Goal: Task Accomplishment & Management: Use online tool/utility

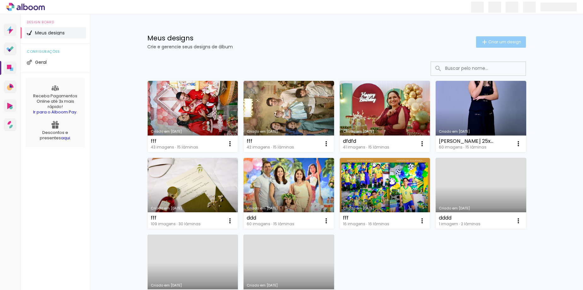
click at [505, 40] on span "Criar um design" at bounding box center [504, 42] width 33 height 4
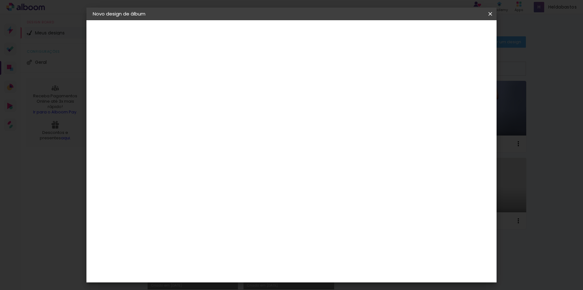
click at [196, 85] on input at bounding box center [196, 85] width 0 height 10
type input "BENTO"
type paper-input "BENTO"
click at [261, 29] on paper-button "Avançar" at bounding box center [245, 33] width 31 height 11
click at [238, 120] on input at bounding box center [212, 120] width 64 height 8
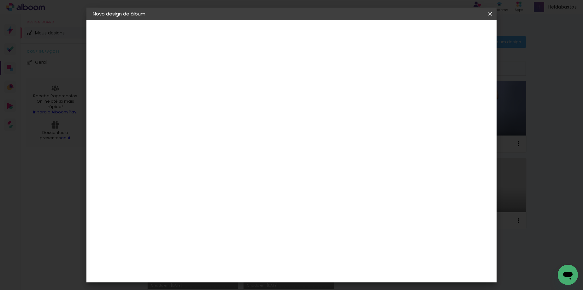
type input "MOL"
type paper-input "MOL"
click at [206, 146] on div "Moldurart Álbuns" at bounding box center [204, 144] width 25 height 10
click at [0, 0] on slot "Avançar" at bounding box center [0, 0] width 0 height 0
click at [228, 106] on iron-icon at bounding box center [224, 110] width 8 height 8
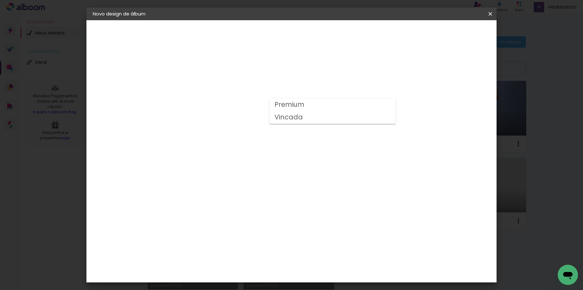
click at [0, 0] on slot "Vincada" at bounding box center [0, 0] width 0 height 0
type input "Vincada"
click at [238, 273] on span "30 × 40" at bounding box center [223, 279] width 29 height 13
click at [0, 0] on slot "Avançar" at bounding box center [0, 0] width 0 height 0
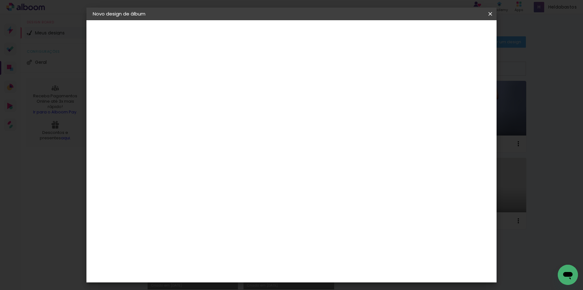
click at [399, 31] on span "Iniciar design" at bounding box center [384, 33] width 29 height 4
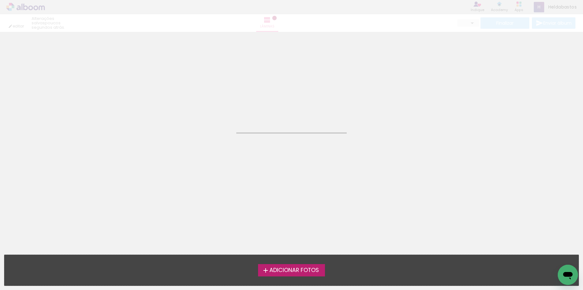
click at [281, 270] on span "Adicionar Fotos" at bounding box center [294, 270] width 50 height 6
click at [0, 0] on input "file" at bounding box center [0, 0] width 0 height 0
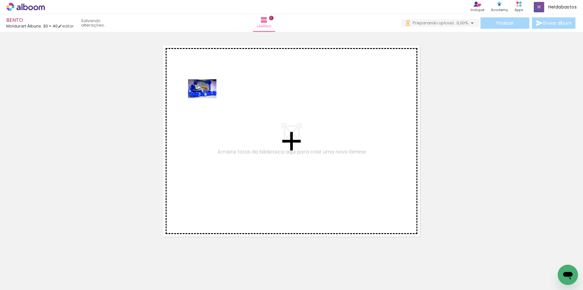
drag, startPoint x: 57, startPoint y: 269, endPoint x: 207, endPoint y: 98, distance: 227.3
click at [207, 98] on quentale-workspace at bounding box center [291, 145] width 583 height 290
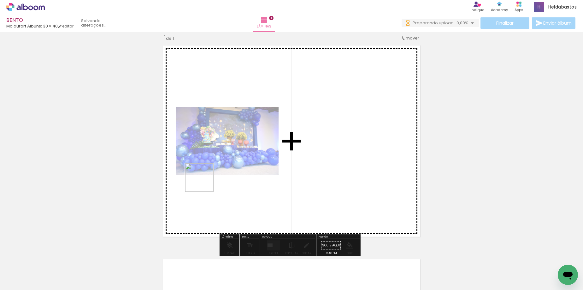
drag, startPoint x: 108, startPoint y: 265, endPoint x: 205, endPoint y: 179, distance: 129.4
click at [205, 179] on quentale-workspace at bounding box center [291, 145] width 583 height 290
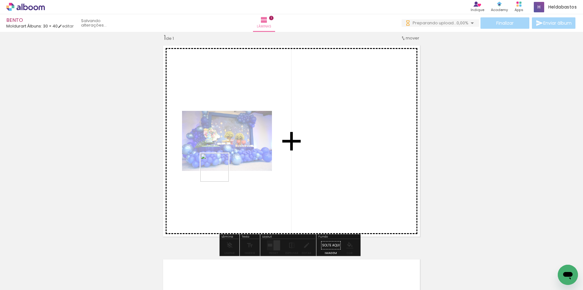
drag, startPoint x: 175, startPoint y: 266, endPoint x: 219, endPoint y: 172, distance: 103.4
click at [219, 172] on quentale-workspace at bounding box center [291, 145] width 583 height 290
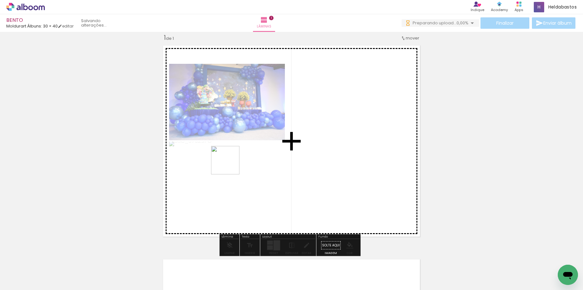
drag, startPoint x: 207, startPoint y: 254, endPoint x: 230, endPoint y: 152, distance: 104.8
click at [230, 152] on quentale-workspace at bounding box center [291, 145] width 583 height 290
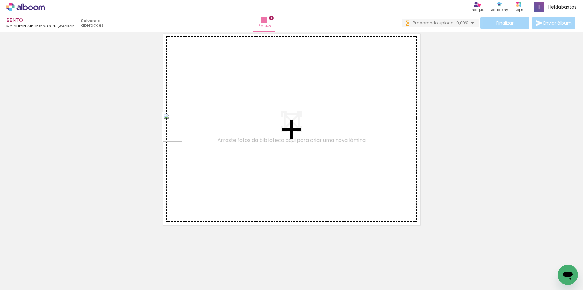
drag, startPoint x: 126, startPoint y: 221, endPoint x: 182, endPoint y: 132, distance: 104.8
click at [182, 132] on quentale-workspace at bounding box center [291, 145] width 583 height 290
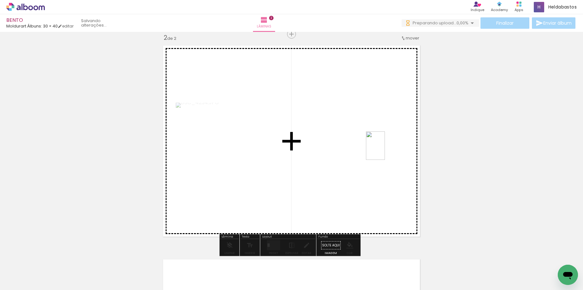
drag, startPoint x: 109, startPoint y: 273, endPoint x: 385, endPoint y: 150, distance: 302.3
click at [385, 150] on quentale-workspace at bounding box center [291, 145] width 583 height 290
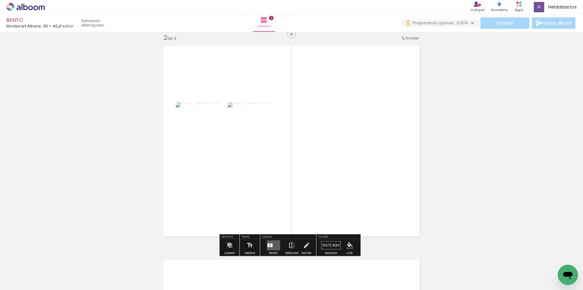
click at [265, 244] on div at bounding box center [273, 245] width 17 height 13
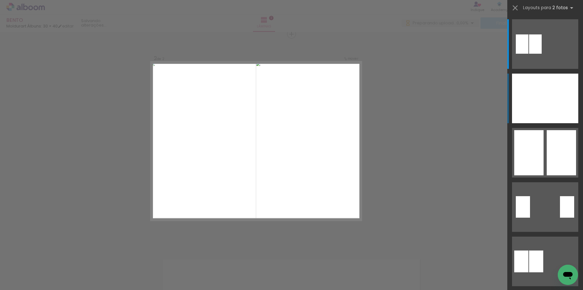
click at [554, 108] on div at bounding box center [561, 98] width 33 height 50
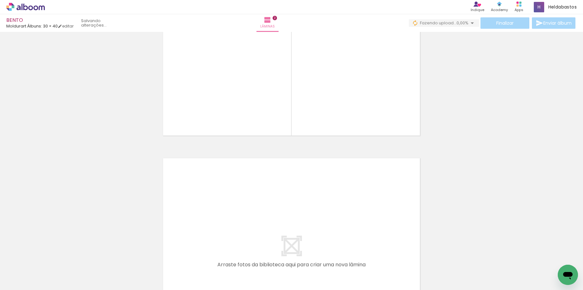
scroll to position [379, 0]
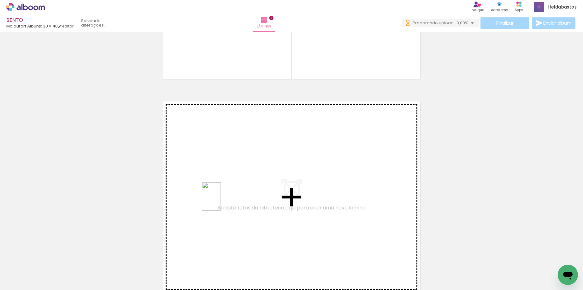
drag, startPoint x: 241, startPoint y: 273, endPoint x: 273, endPoint y: 276, distance: 33.0
click at [220, 200] on quentale-workspace at bounding box center [291, 145] width 583 height 290
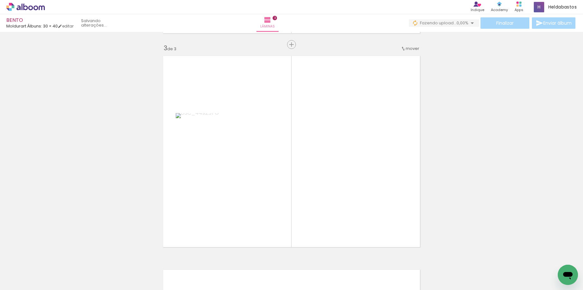
scroll to position [435, 0]
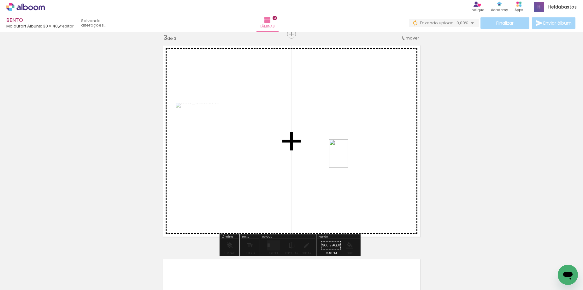
drag, startPoint x: 275, startPoint y: 270, endPoint x: 349, endPoint y: 153, distance: 138.0
click at [349, 153] on quentale-workspace at bounding box center [291, 145] width 583 height 290
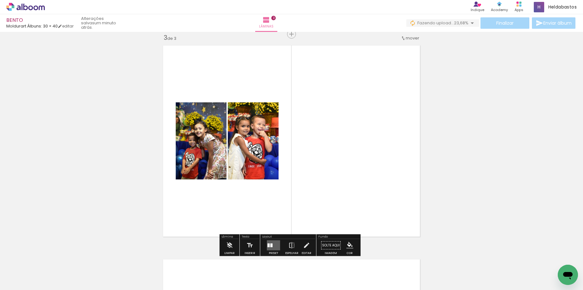
click at [270, 244] on div at bounding box center [271, 245] width 2 height 4
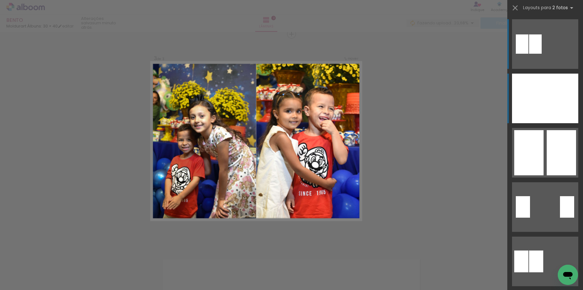
click at [545, 103] on div at bounding box center [561, 98] width 33 height 50
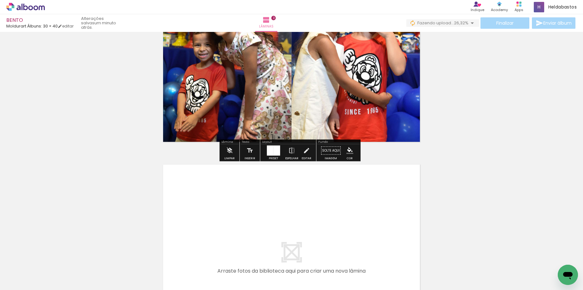
scroll to position [593, 0]
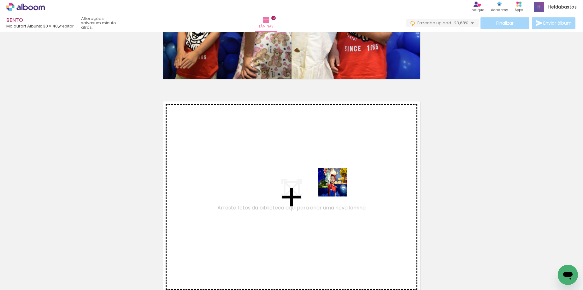
drag, startPoint x: 342, startPoint y: 270, endPoint x: 337, endPoint y: 187, distance: 83.1
click at [337, 187] on quentale-workspace at bounding box center [291, 145] width 583 height 290
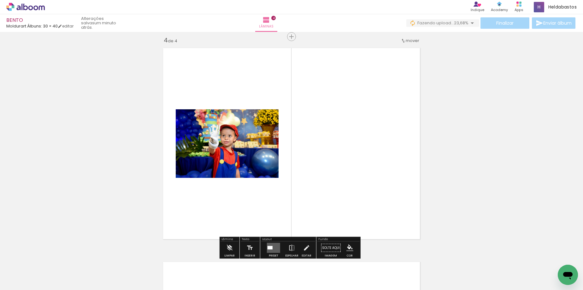
scroll to position [649, 0]
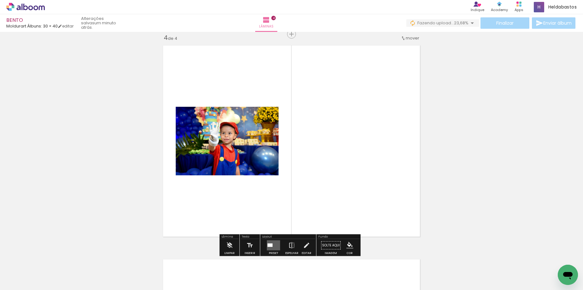
click at [267, 245] on div at bounding box center [269, 244] width 5 height 3
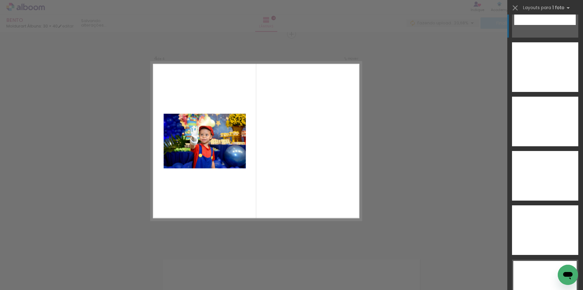
scroll to position [2489, 0]
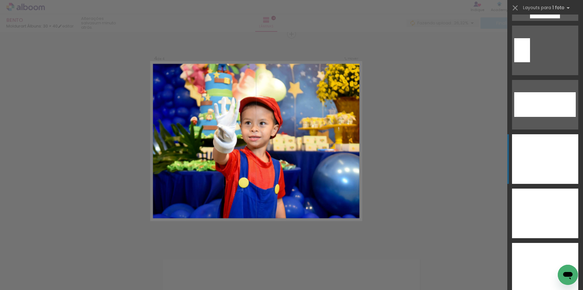
click at [539, 188] on div at bounding box center [545, 213] width 66 height 50
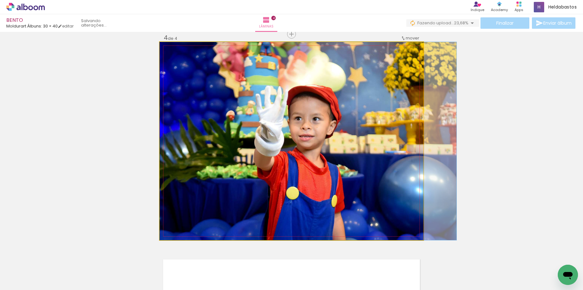
drag, startPoint x: 308, startPoint y: 151, endPoint x: 343, endPoint y: 150, distance: 35.0
drag, startPoint x: 334, startPoint y: 150, endPoint x: 361, endPoint y: 149, distance: 27.1
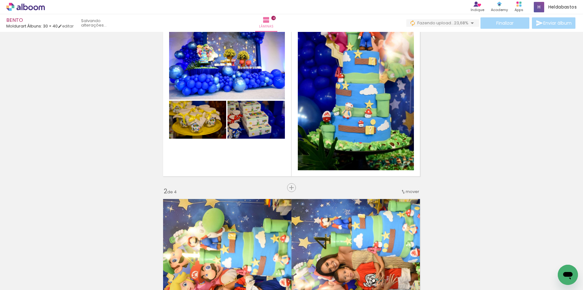
scroll to position [0, 0]
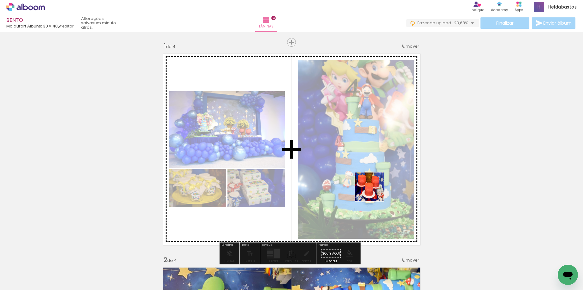
drag, startPoint x: 374, startPoint y: 191, endPoint x: 327, endPoint y: 160, distance: 56.2
click at [327, 160] on quentale-workspace at bounding box center [291, 145] width 583 height 290
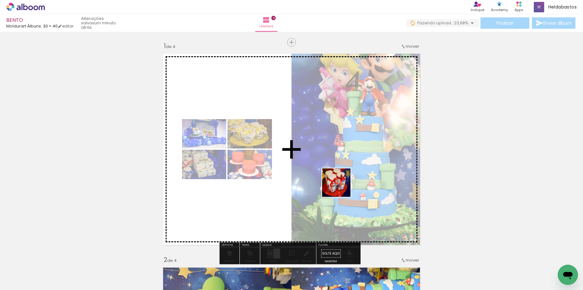
drag, startPoint x: 417, startPoint y: 273, endPoint x: 338, endPoint y: 184, distance: 118.4
click at [338, 184] on quentale-workspace at bounding box center [291, 145] width 583 height 290
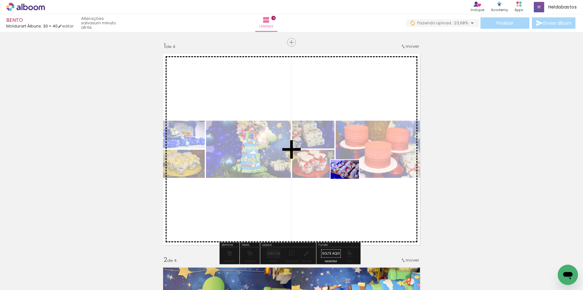
drag, startPoint x: 485, startPoint y: 274, endPoint x: 502, endPoint y: 274, distance: 17.0
click at [349, 179] on quentale-workspace at bounding box center [291, 145] width 583 height 290
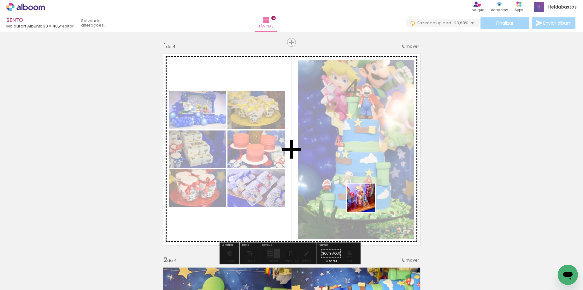
drag, startPoint x: 518, startPoint y: 274, endPoint x: 331, endPoint y: 185, distance: 207.5
click at [331, 185] on quentale-workspace at bounding box center [291, 145] width 583 height 290
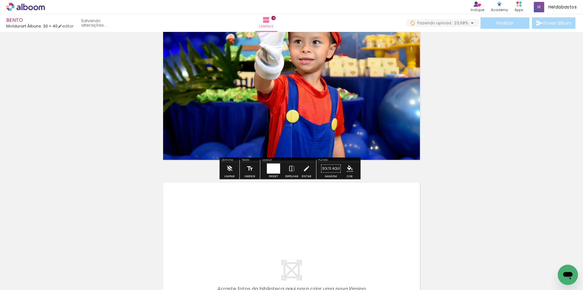
scroll to position [852, 0]
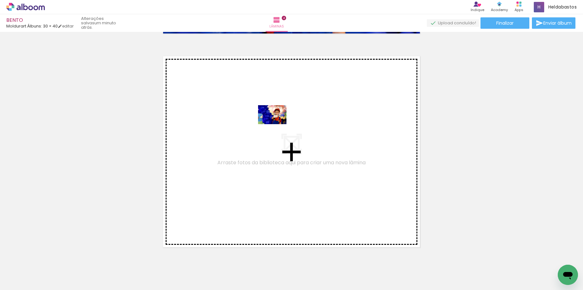
drag, startPoint x: 314, startPoint y: 270, endPoint x: 348, endPoint y: 261, distance: 34.8
click at [277, 124] on quentale-workspace at bounding box center [291, 145] width 583 height 290
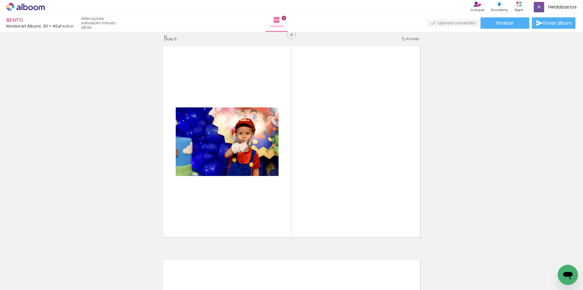
scroll to position [862, 0]
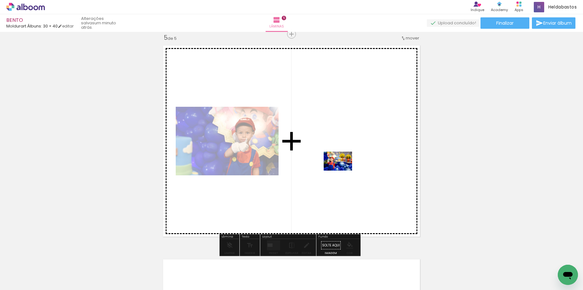
drag, startPoint x: 380, startPoint y: 273, endPoint x: 343, endPoint y: 170, distance: 109.3
click at [343, 170] on quentale-workspace at bounding box center [291, 145] width 583 height 290
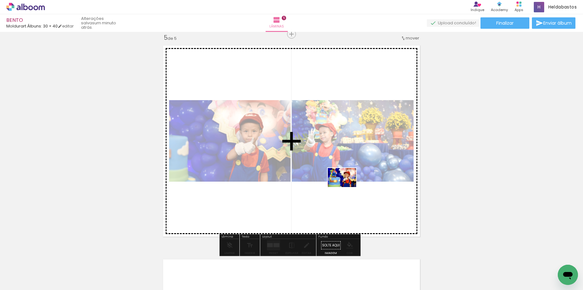
drag, startPoint x: 556, startPoint y: 270, endPoint x: 346, endPoint y: 186, distance: 226.5
click at [346, 186] on quentale-workspace at bounding box center [291, 145] width 583 height 290
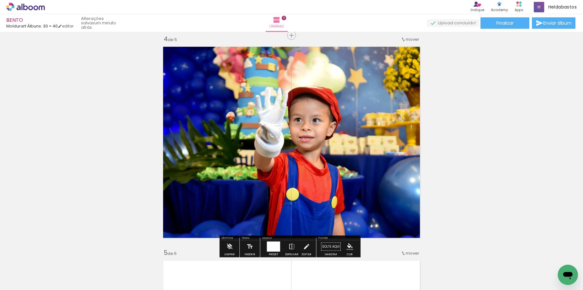
scroll to position [642, 0]
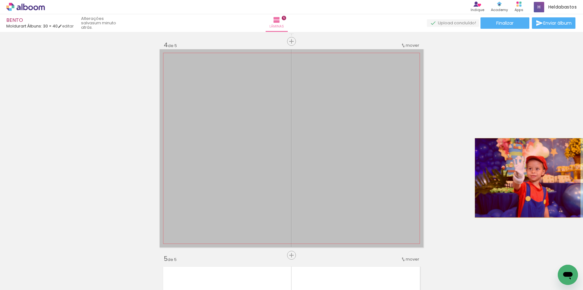
drag, startPoint x: 314, startPoint y: 180, endPoint x: 525, endPoint y: 178, distance: 211.0
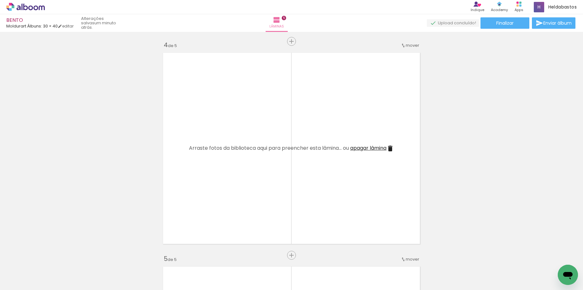
click at [370, 149] on span "apagar lâmina" at bounding box center [368, 147] width 36 height 7
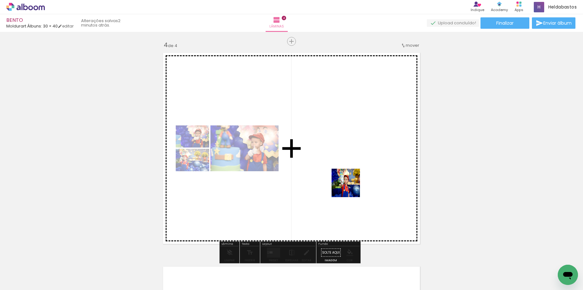
drag, startPoint x: 352, startPoint y: 219, endPoint x: 347, endPoint y: 175, distance: 43.9
click at [347, 175] on quentale-workspace at bounding box center [291, 145] width 583 height 290
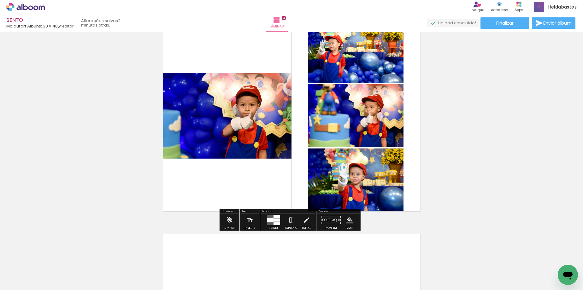
scroll to position [705, 0]
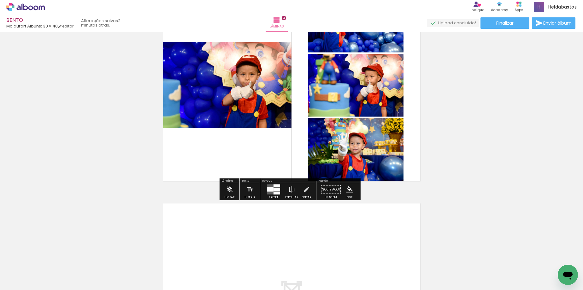
click at [271, 193] on quentale-layouter at bounding box center [273, 189] width 13 height 10
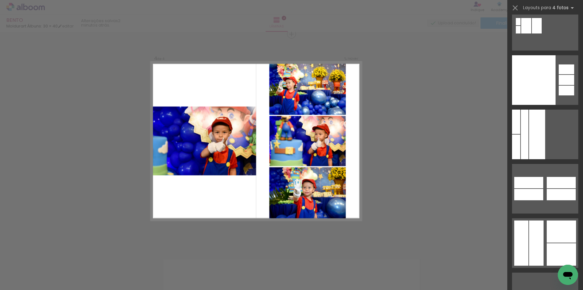
scroll to position [19960, 0]
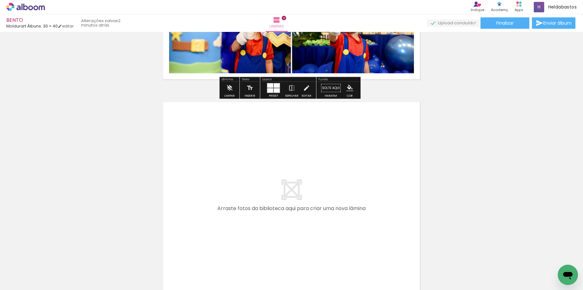
scroll to position [806, 0]
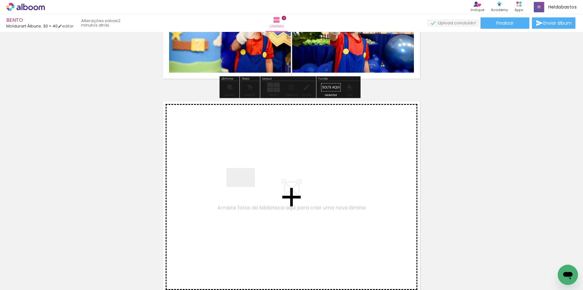
drag, startPoint x: 245, startPoint y: 188, endPoint x: 245, endPoint y: 185, distance: 3.8
click at [245, 185] on quentale-workspace at bounding box center [291, 145] width 583 height 290
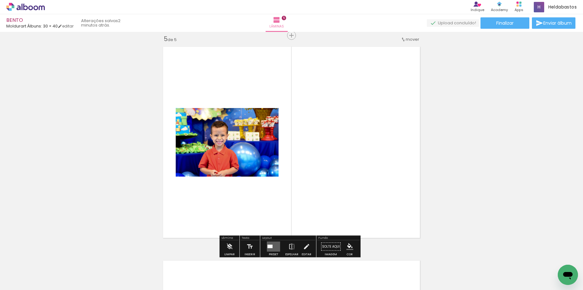
scroll to position [862, 0]
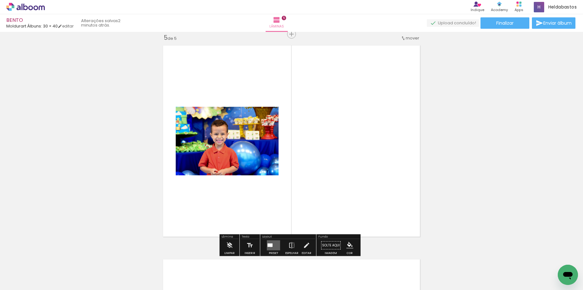
click at [269, 246] on div at bounding box center [269, 244] width 5 height 3
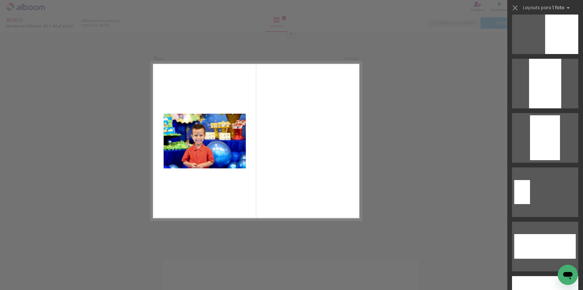
scroll to position [2543, 0]
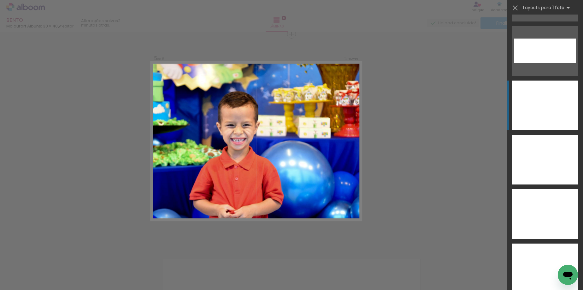
click at [547, 135] on div at bounding box center [545, 160] width 66 height 50
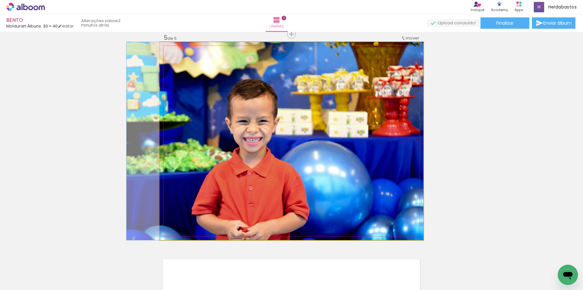
click at [334, 181] on quentale-photo at bounding box center [292, 141] width 264 height 198
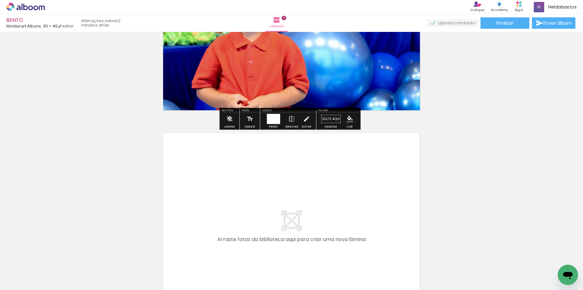
scroll to position [1083, 0]
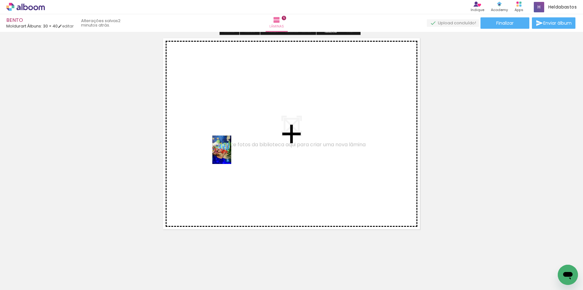
drag, startPoint x: 376, startPoint y: 275, endPoint x: 231, endPoint y: 154, distance: 188.3
click at [231, 154] on quentale-workspace at bounding box center [291, 145] width 583 height 290
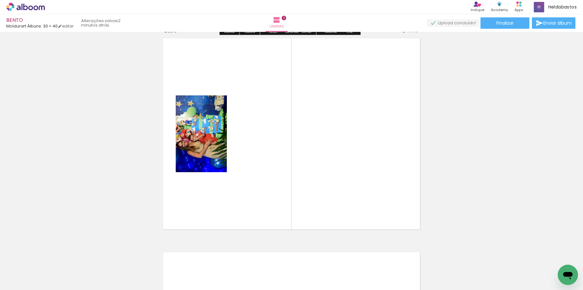
scroll to position [1076, 0]
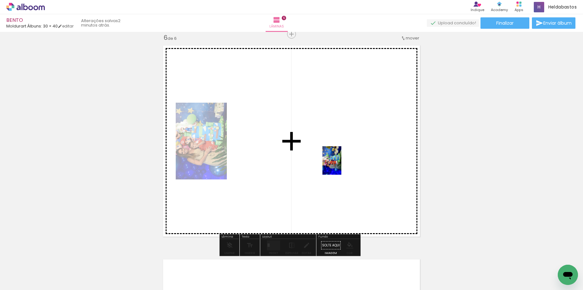
drag, startPoint x: 476, startPoint y: 264, endPoint x: 341, endPoint y: 165, distance: 166.9
click at [341, 165] on quentale-workspace at bounding box center [291, 145] width 583 height 290
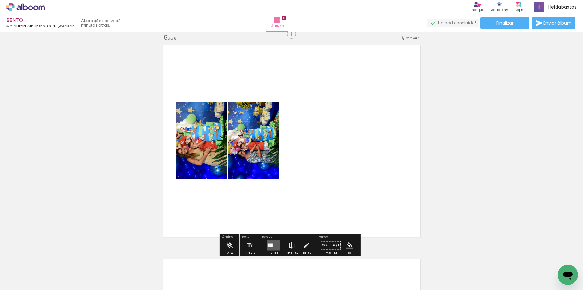
drag, startPoint x: 271, startPoint y: 243, endPoint x: 465, endPoint y: 150, distance: 215.5
click at [271, 243] on quentale-layouter at bounding box center [273, 245] width 13 height 10
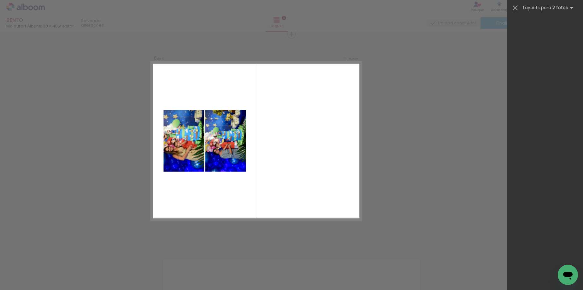
scroll to position [0, 0]
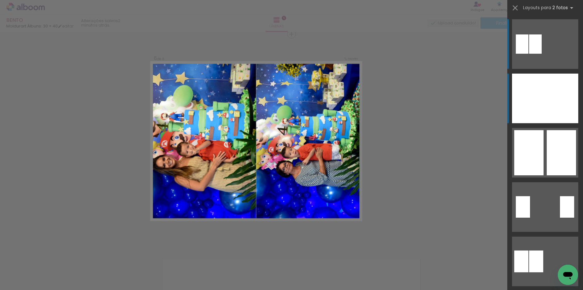
click at [562, 103] on div at bounding box center [561, 98] width 33 height 50
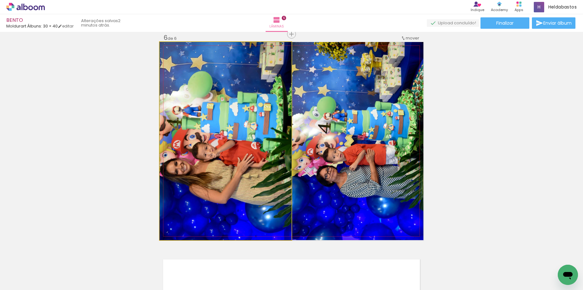
drag, startPoint x: 215, startPoint y: 168, endPoint x: 245, endPoint y: 170, distance: 30.7
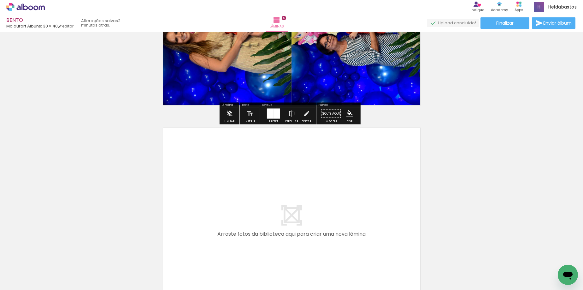
scroll to position [1234, 0]
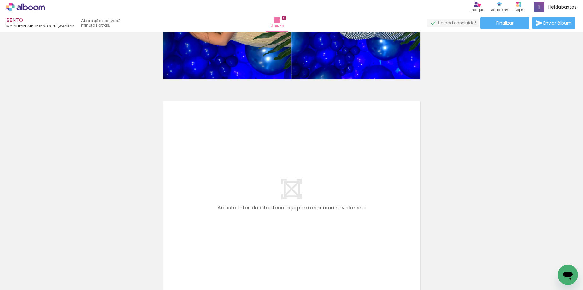
click at [53, 255] on iron-icon at bounding box center [49, 255] width 7 height 7
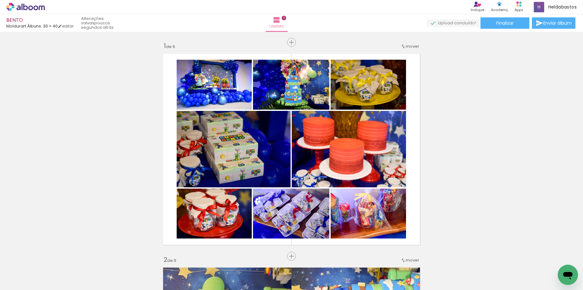
scroll to position [1234, 0]
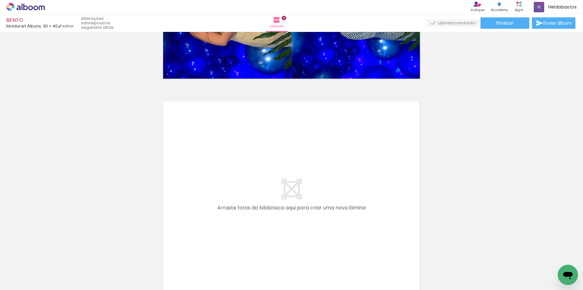
click at [53, 255] on iron-icon at bounding box center [49, 255] width 7 height 7
click at [17, 280] on span "Adicionar Fotos" at bounding box center [22, 281] width 19 height 7
click at [0, 0] on input "file" at bounding box center [0, 0] width 0 height 0
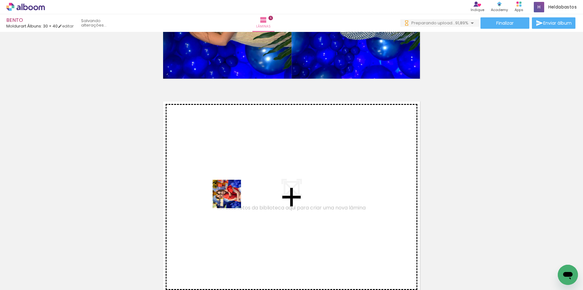
drag, startPoint x: 258, startPoint y: 239, endPoint x: 313, endPoint y: 273, distance: 64.1
click at [226, 191] on quentale-workspace at bounding box center [291, 145] width 583 height 290
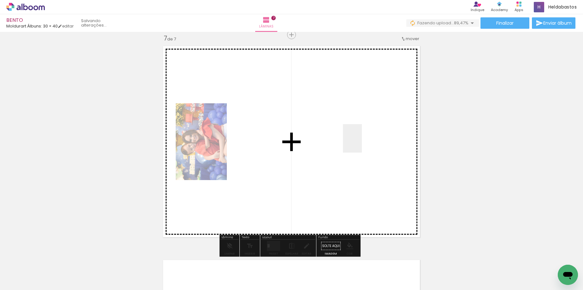
scroll to position [1289, 0]
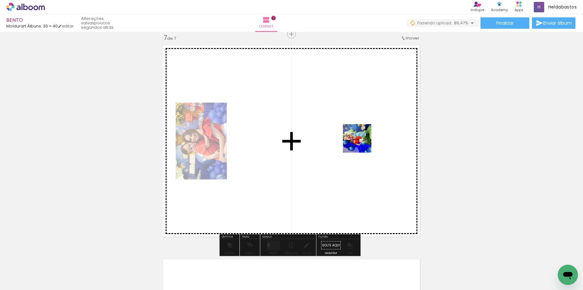
drag, startPoint x: 361, startPoint y: 150, endPoint x: 310, endPoint y: 230, distance: 94.6
click at [361, 143] on quentale-workspace at bounding box center [291, 145] width 583 height 290
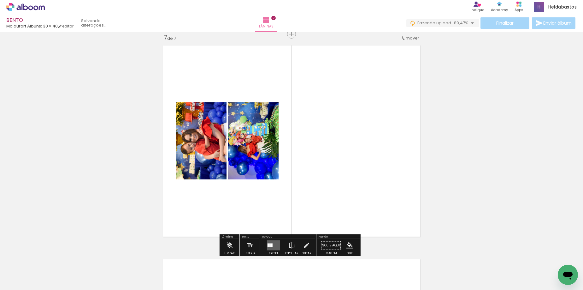
drag, startPoint x: 270, startPoint y: 243, endPoint x: 488, endPoint y: 168, distance: 230.3
click at [270, 242] on quentale-layouter at bounding box center [273, 245] width 13 height 10
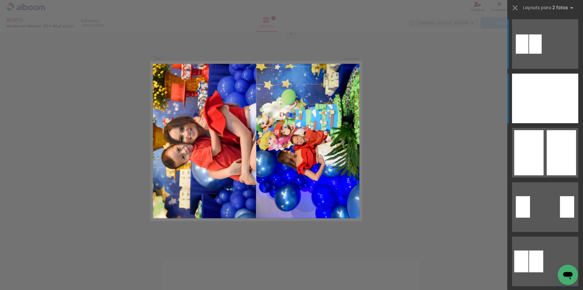
click at [546, 91] on div at bounding box center [561, 98] width 33 height 50
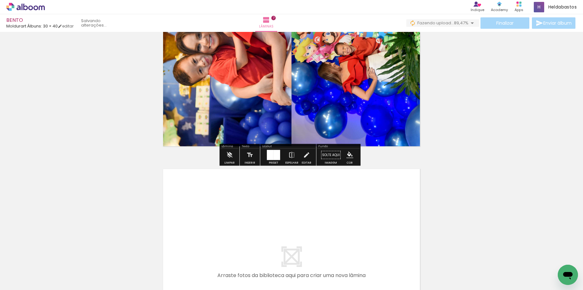
scroll to position [1416, 0]
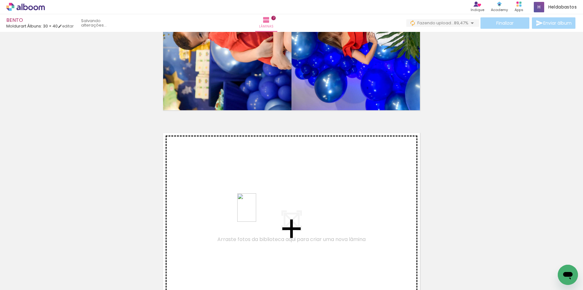
drag, startPoint x: 347, startPoint y: 270, endPoint x: 256, endPoint y: 212, distance: 107.4
click at [256, 212] on quentale-workspace at bounding box center [291, 145] width 583 height 290
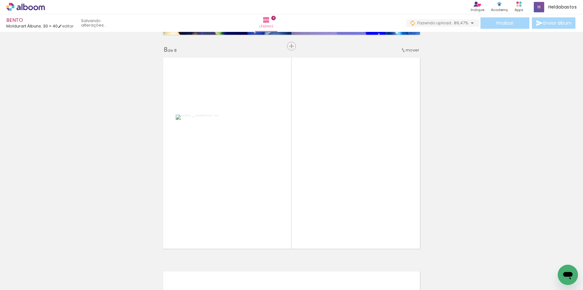
scroll to position [1503, 0]
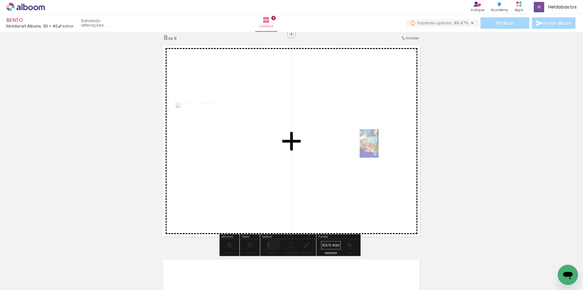
drag, startPoint x: 382, startPoint y: 267, endPoint x: 400, endPoint y: 205, distance: 65.1
click at [378, 148] on quentale-workspace at bounding box center [291, 145] width 583 height 290
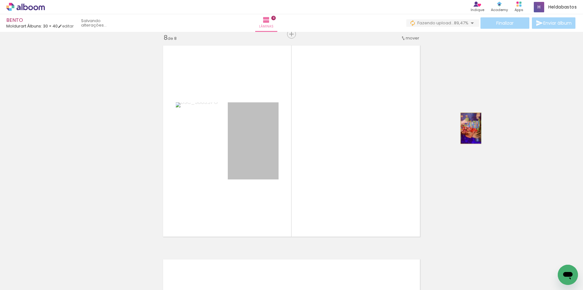
drag, startPoint x: 254, startPoint y: 137, endPoint x: 468, endPoint y: 128, distance: 215.0
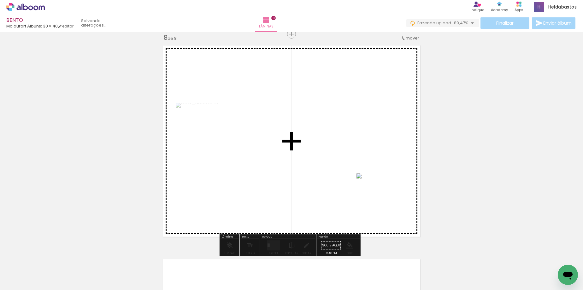
drag, startPoint x: 420, startPoint y: 270, endPoint x: 348, endPoint y: 152, distance: 138.8
click at [348, 150] on quentale-workspace at bounding box center [291, 145] width 583 height 290
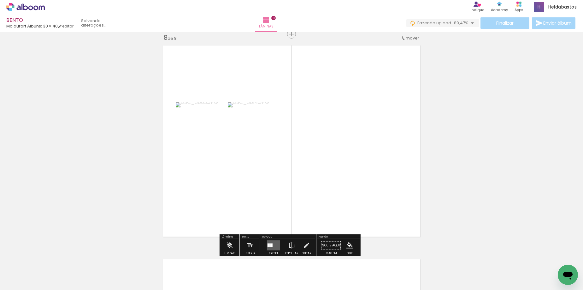
click at [267, 244] on div at bounding box center [268, 245] width 2 height 4
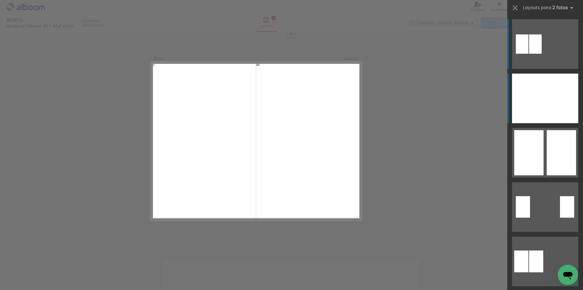
click at [547, 110] on div at bounding box center [561, 98] width 33 height 50
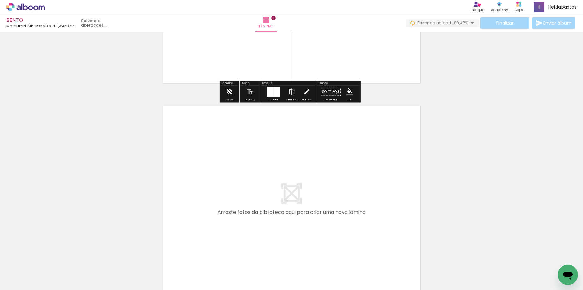
scroll to position [1692, 0]
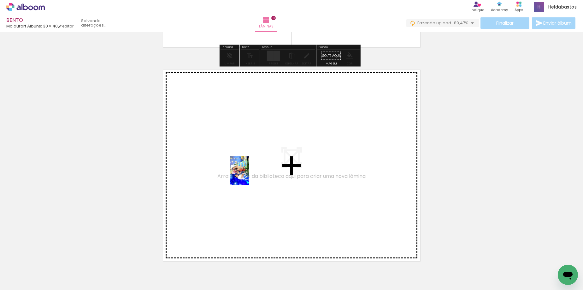
drag, startPoint x: 520, startPoint y: 271, endPoint x: 249, endPoint y: 175, distance: 287.5
click at [249, 175] on quentale-workspace at bounding box center [291, 145] width 583 height 290
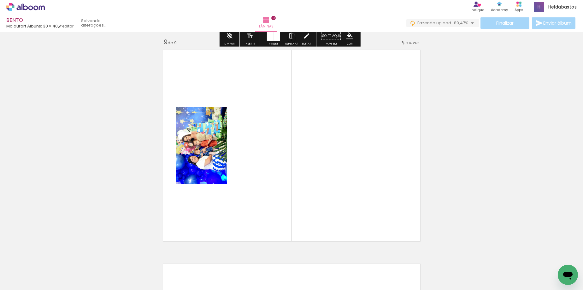
scroll to position [1716, 0]
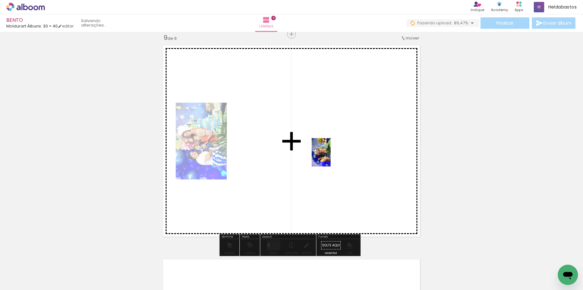
drag, startPoint x: 556, startPoint y: 277, endPoint x: 331, endPoint y: 157, distance: 256.0
click at [331, 157] on quentale-workspace at bounding box center [291, 145] width 583 height 290
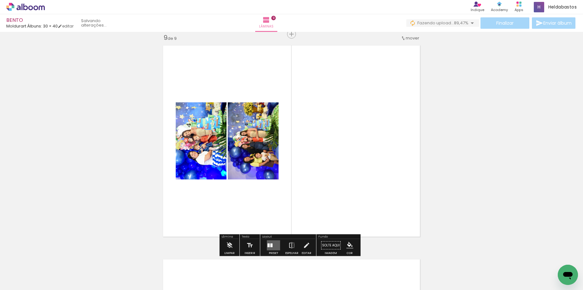
drag, startPoint x: 272, startPoint y: 243, endPoint x: 318, endPoint y: 229, distance: 48.4
click at [271, 243] on quentale-layouter at bounding box center [273, 245] width 13 height 10
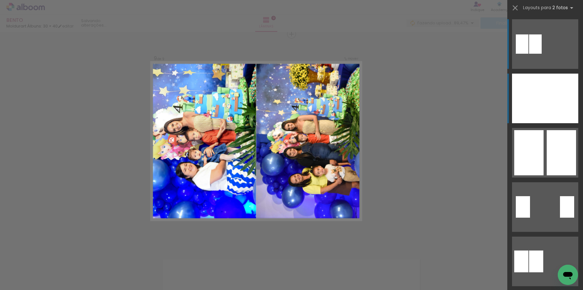
click at [561, 98] on div at bounding box center [561, 98] width 33 height 50
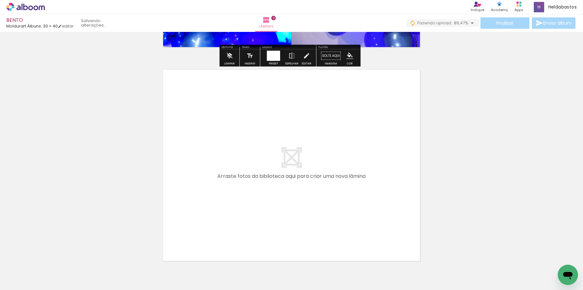
scroll to position [0, 364]
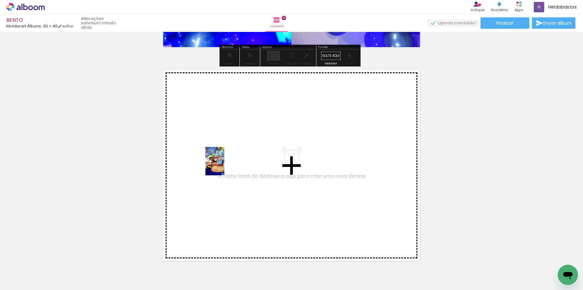
drag, startPoint x: 299, startPoint y: 274, endPoint x: 224, endPoint y: 166, distance: 131.5
click at [224, 166] on quentale-workspace at bounding box center [291, 145] width 583 height 290
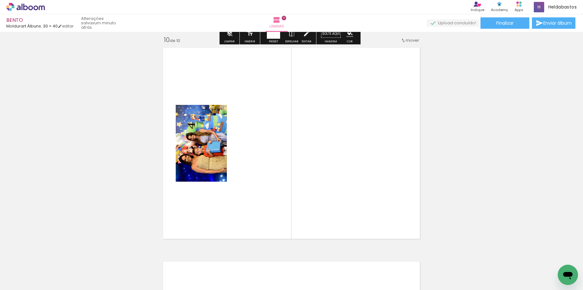
scroll to position [1930, 0]
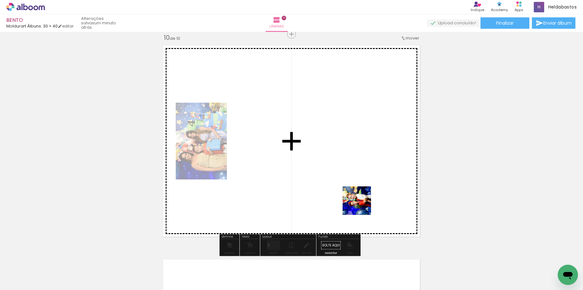
drag, startPoint x: 361, startPoint y: 205, endPoint x: 360, endPoint y: 180, distance: 25.0
click at [360, 180] on quentale-workspace at bounding box center [291, 145] width 583 height 290
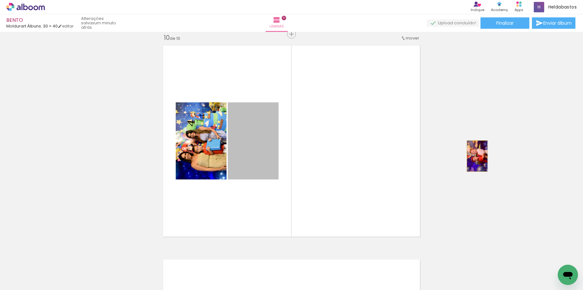
drag, startPoint x: 257, startPoint y: 158, endPoint x: 475, endPoint y: 156, distance: 218.0
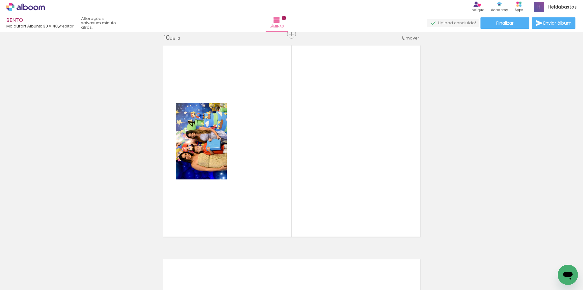
scroll to position [0, 364]
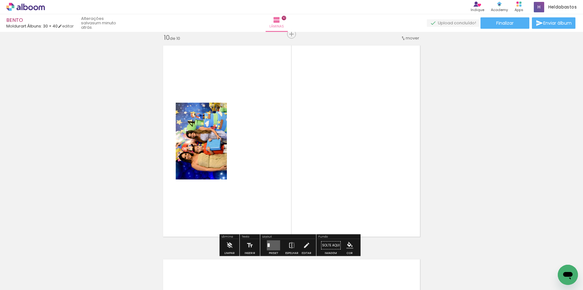
click at [33, 281] on paper-button "Adicionar Fotos" at bounding box center [19, 281] width 31 height 10
click at [0, 0] on input "file" at bounding box center [0, 0] width 0 height 0
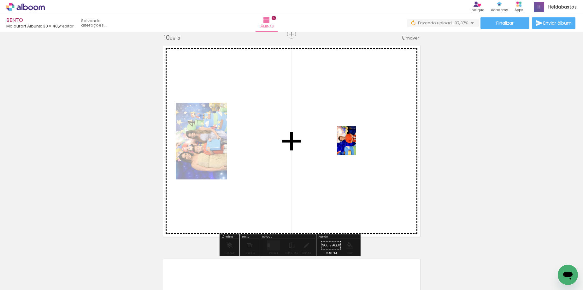
drag, startPoint x: 231, startPoint y: 262, endPoint x: 356, endPoint y: 145, distance: 171.2
click at [356, 145] on quentale-workspace at bounding box center [291, 145] width 583 height 290
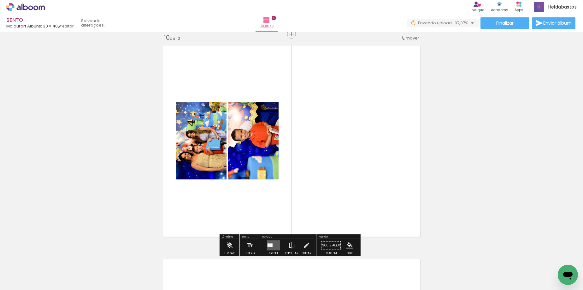
drag, startPoint x: 269, startPoint y: 248, endPoint x: 273, endPoint y: 246, distance: 3.7
click at [269, 248] on quentale-layouter at bounding box center [273, 245] width 13 height 10
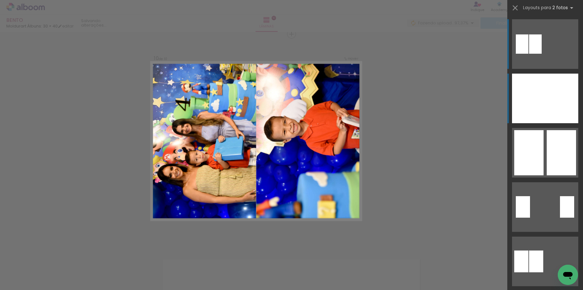
click at [539, 103] on div at bounding box center [528, 98] width 33 height 50
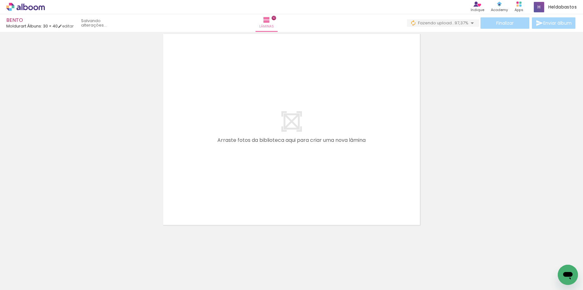
scroll to position [0, 761]
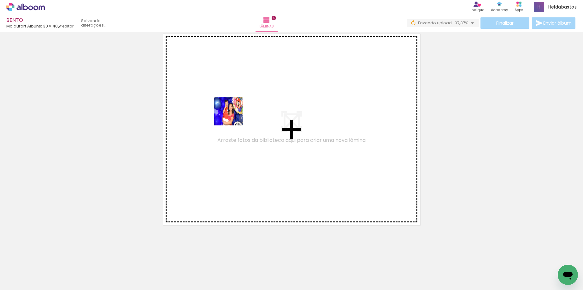
drag, startPoint x: 265, startPoint y: 272, endPoint x: 233, endPoint y: 111, distance: 164.1
click at [233, 111] on quentale-workspace at bounding box center [291, 145] width 583 height 290
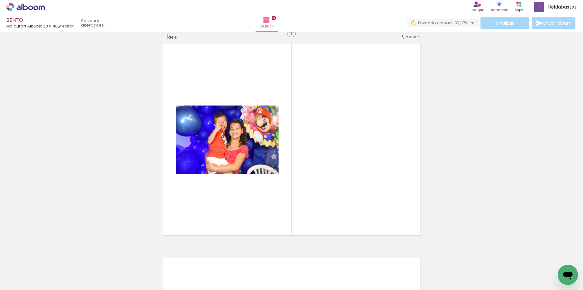
scroll to position [2143, 0]
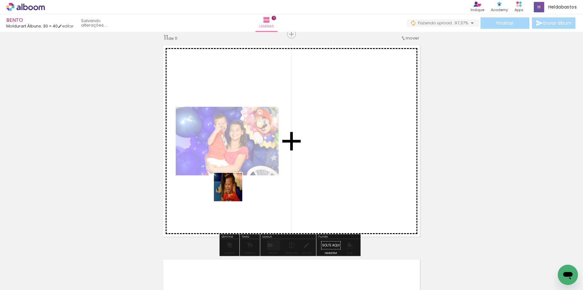
drag, startPoint x: 219, startPoint y: 264, endPoint x: 233, endPoint y: 188, distance: 77.0
click at [233, 188] on quentale-workspace at bounding box center [291, 145] width 583 height 290
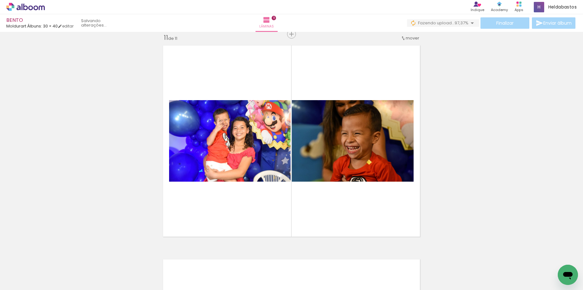
scroll to position [0, 0]
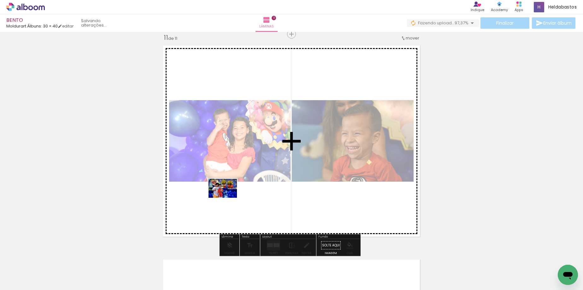
drag, startPoint x: 150, startPoint y: 266, endPoint x: 227, endPoint y: 197, distance: 102.8
click at [227, 197] on quentale-workspace at bounding box center [291, 145] width 583 height 290
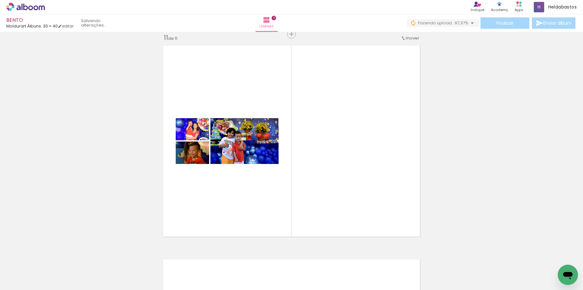
scroll to position [0, 176]
drag, startPoint x: 274, startPoint y: 267, endPoint x: 249, endPoint y: 214, distance: 59.0
click at [234, 199] on quentale-workspace at bounding box center [291, 145] width 583 height 290
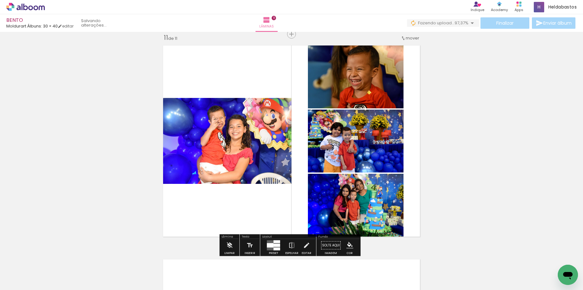
click at [273, 246] on div at bounding box center [276, 244] width 7 height 3
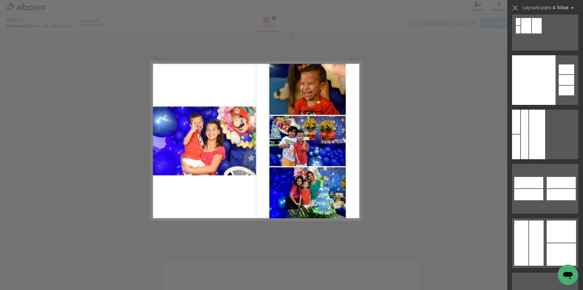
scroll to position [19960, 0]
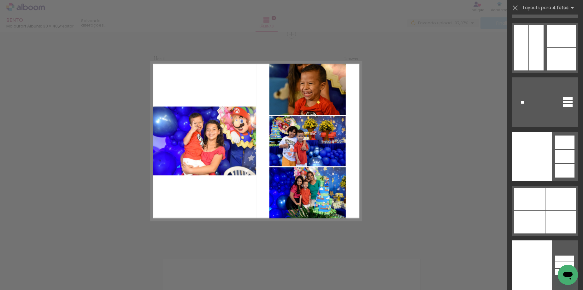
drag, startPoint x: 581, startPoint y: 22, endPoint x: 16, endPoint y: 3, distance: 564.9
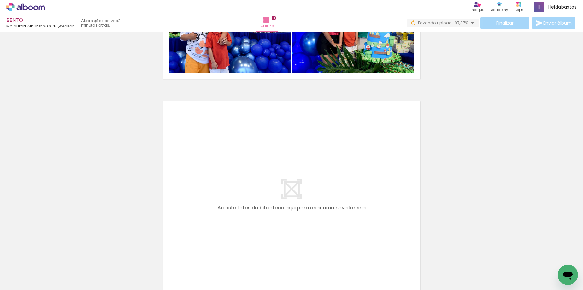
scroll to position [0, 530]
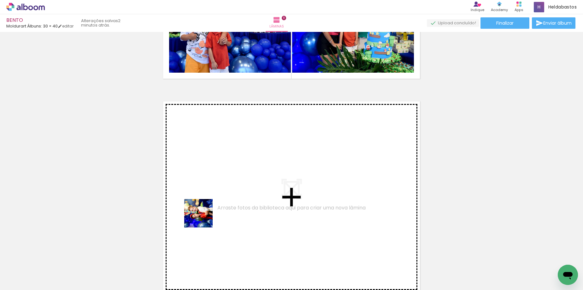
drag, startPoint x: 203, startPoint y: 218, endPoint x: 241, endPoint y: 284, distance: 76.0
click at [198, 190] on quentale-workspace at bounding box center [291, 145] width 583 height 290
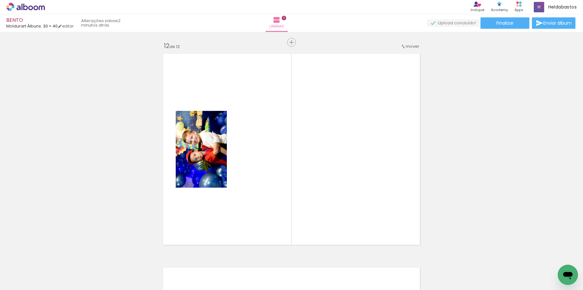
scroll to position [2357, 0]
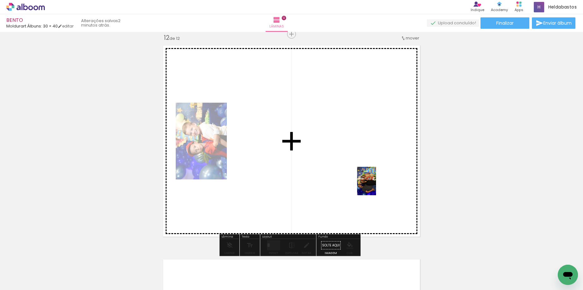
drag, startPoint x: 421, startPoint y: 274, endPoint x: 376, endPoint y: 185, distance: 99.9
click at [376, 185] on quentale-workspace at bounding box center [291, 145] width 583 height 290
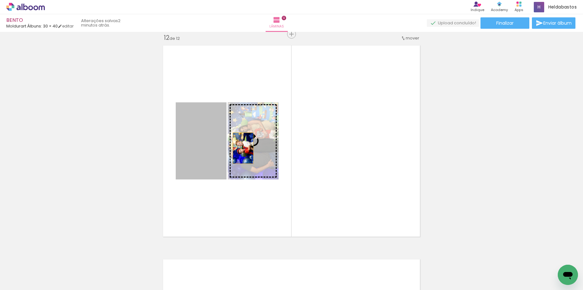
drag, startPoint x: 204, startPoint y: 148, endPoint x: 316, endPoint y: 150, distance: 112.0
click at [316, 150] on quentale-layouter at bounding box center [292, 141] width 264 height 198
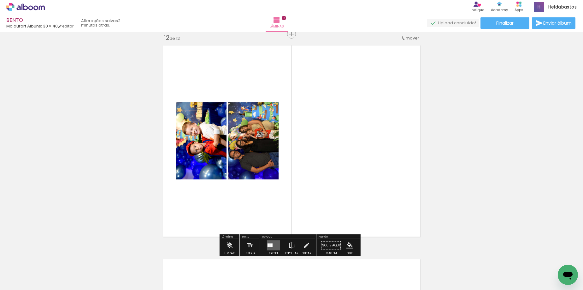
click at [270, 242] on quentale-layouter at bounding box center [273, 245] width 13 height 10
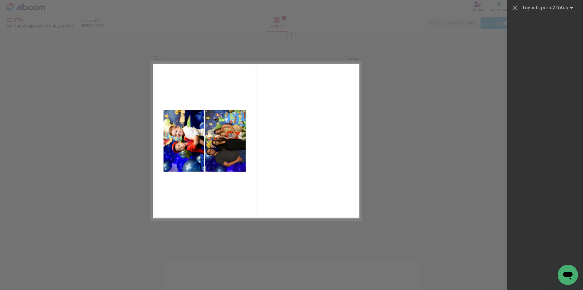
scroll to position [0, 0]
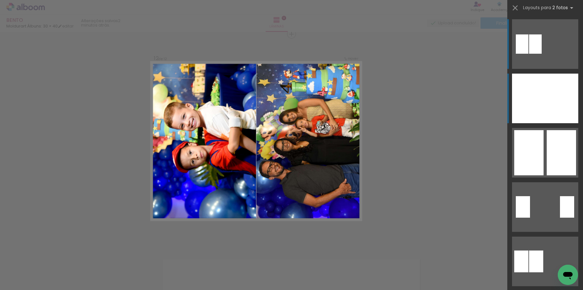
click at [558, 106] on div at bounding box center [561, 98] width 33 height 50
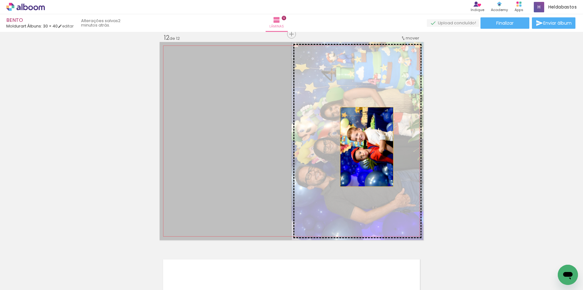
drag, startPoint x: 225, startPoint y: 146, endPoint x: 364, endPoint y: 147, distance: 139.7
click at [0, 0] on slot at bounding box center [0, 0] width 0 height 0
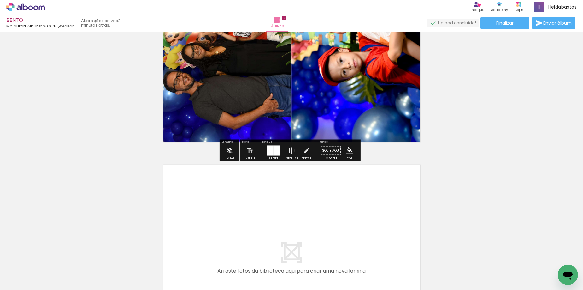
scroll to position [2546, 0]
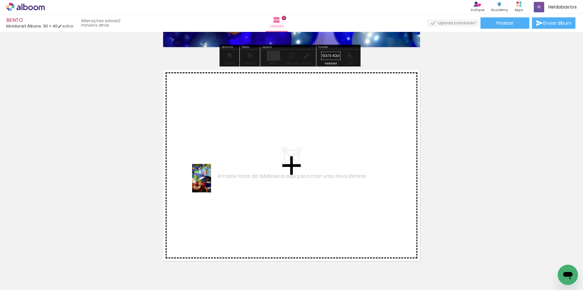
drag, startPoint x: 249, startPoint y: 269, endPoint x: 211, endPoint y: 183, distance: 94.3
click at [211, 183] on quentale-workspace at bounding box center [291, 145] width 583 height 290
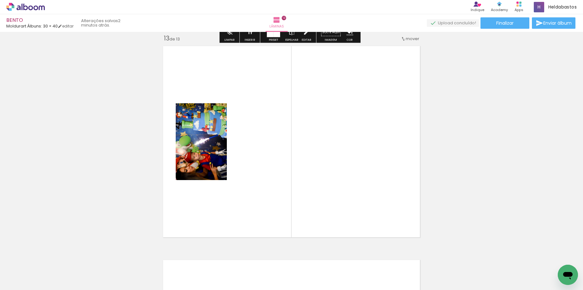
scroll to position [2571, 0]
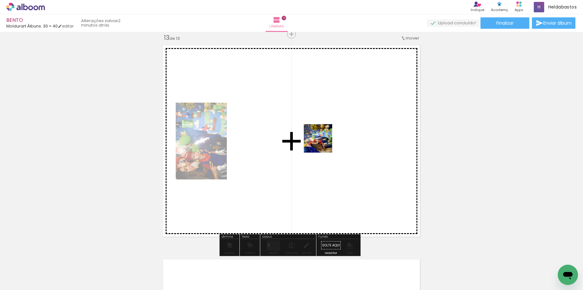
drag, startPoint x: 286, startPoint y: 254, endPoint x: 323, endPoint y: 143, distance: 117.3
click at [323, 143] on quentale-workspace at bounding box center [291, 145] width 583 height 290
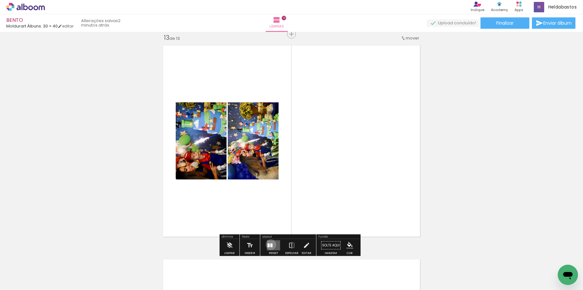
drag, startPoint x: 269, startPoint y: 244, endPoint x: 420, endPoint y: 147, distance: 179.4
click at [270, 244] on div at bounding box center [271, 245] width 2 height 4
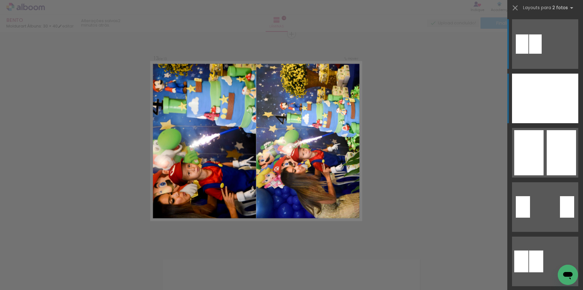
click at [523, 107] on div at bounding box center [528, 98] width 33 height 50
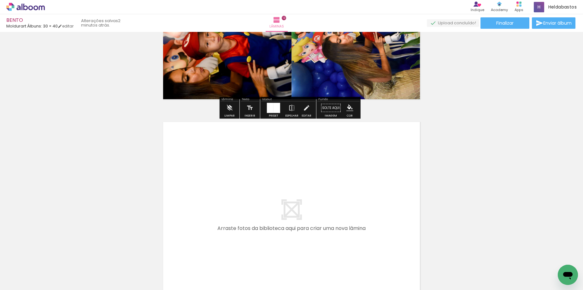
scroll to position [2760, 0]
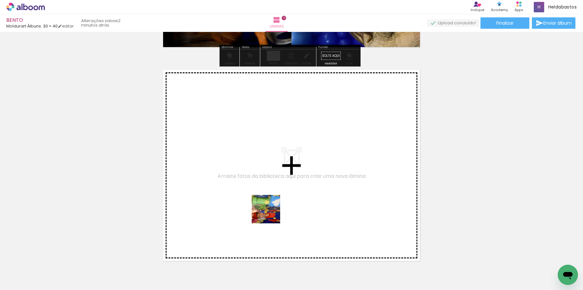
drag, startPoint x: 271, startPoint y: 214, endPoint x: 232, endPoint y: 177, distance: 53.6
click at [232, 177] on quentale-workspace at bounding box center [291, 145] width 583 height 290
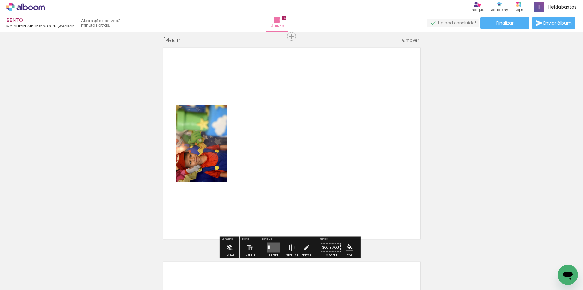
scroll to position [2784, 0]
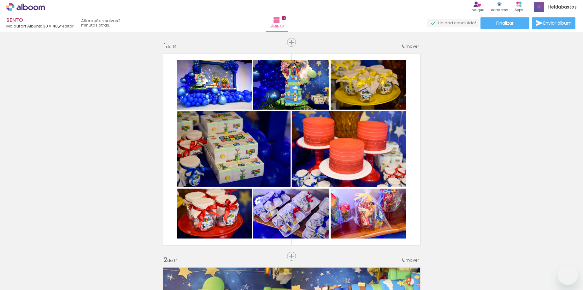
click at [23, 282] on span "Adicionar Fotos" at bounding box center [22, 281] width 19 height 7
click at [0, 0] on input "file" at bounding box center [0, 0] width 0 height 0
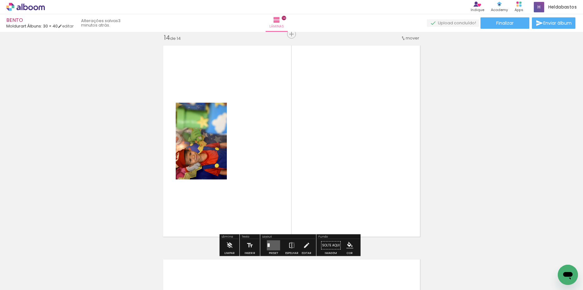
scroll to position [0, 530]
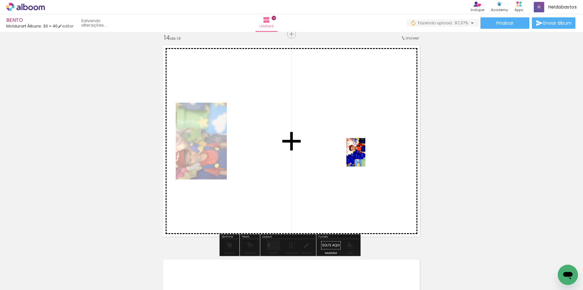
drag, startPoint x: 179, startPoint y: 265, endPoint x: 365, endPoint y: 157, distance: 215.5
click at [365, 157] on quentale-workspace at bounding box center [291, 145] width 583 height 290
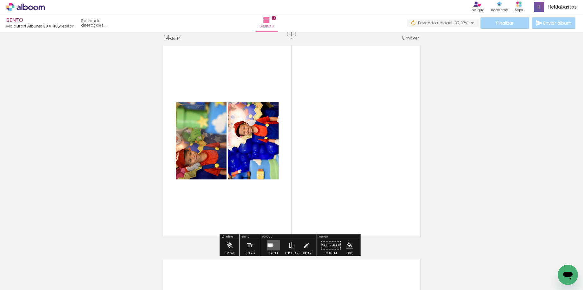
click at [271, 245] on div at bounding box center [271, 245] width 2 height 4
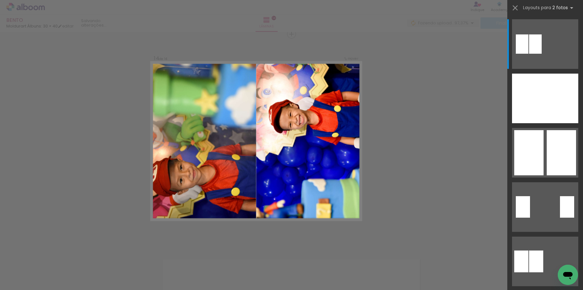
click at [576, 94] on div at bounding box center [545, 96] width 76 height 54
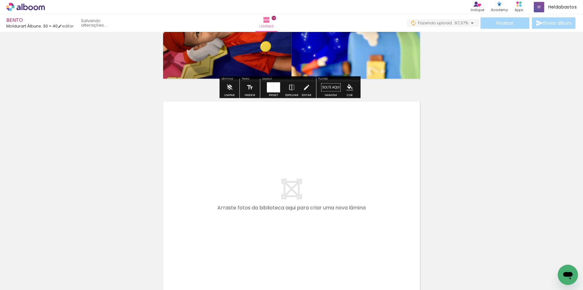
scroll to position [0, 312]
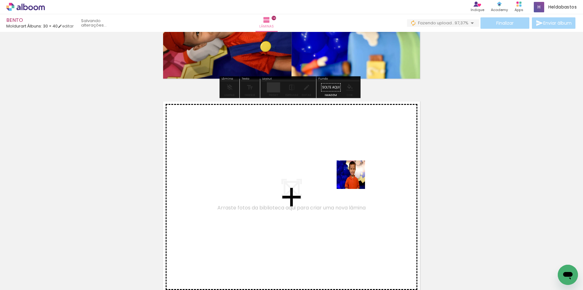
drag, startPoint x: 321, startPoint y: 273, endPoint x: 355, endPoint y: 179, distance: 100.1
click at [355, 179] on quentale-workspace at bounding box center [291, 145] width 583 height 290
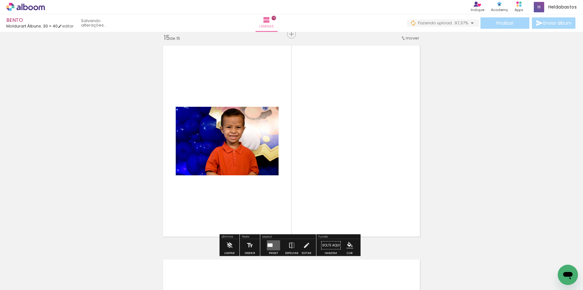
scroll to position [2998, 0]
click at [270, 243] on quentale-layouter at bounding box center [273, 245] width 13 height 10
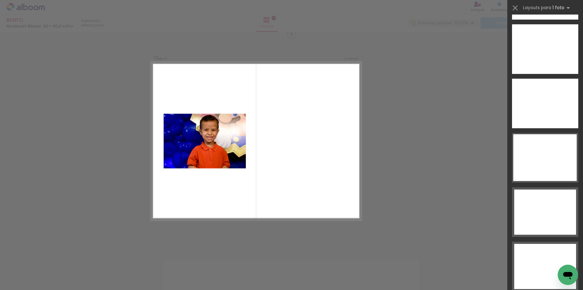
scroll to position [2665, 0]
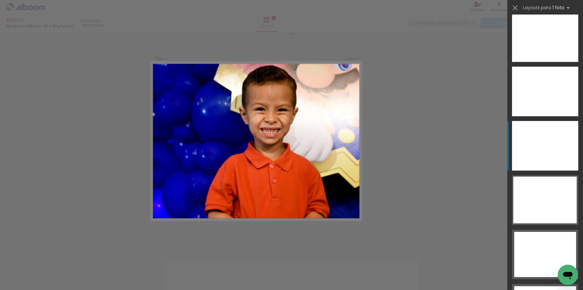
click at [551, 62] on div at bounding box center [545, 37] width 66 height 50
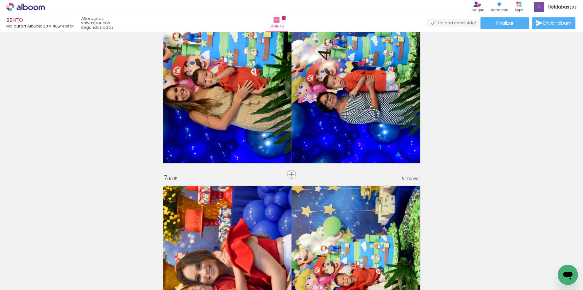
scroll to position [1105, 0]
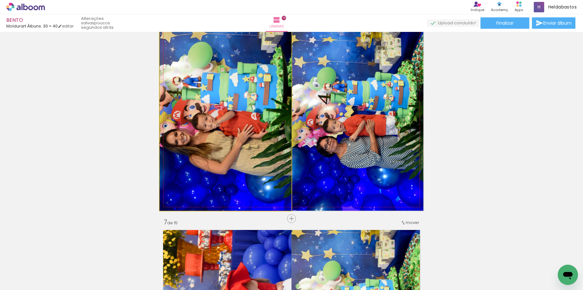
drag, startPoint x: 181, startPoint y: 114, endPoint x: 203, endPoint y: 121, distance: 23.1
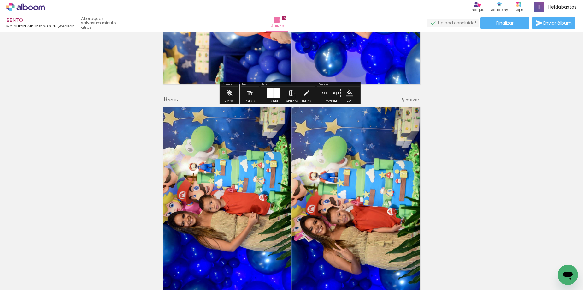
scroll to position [1515, 0]
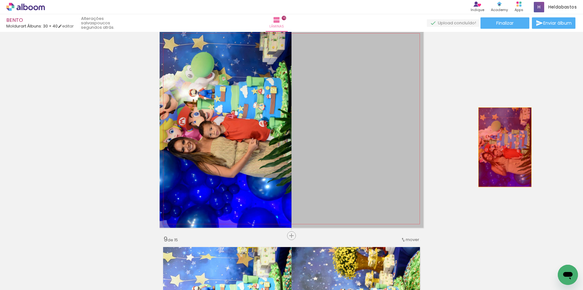
drag, startPoint x: 331, startPoint y: 150, endPoint x: 502, endPoint y: 147, distance: 171.3
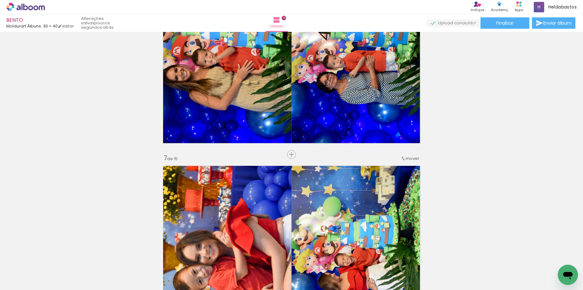
scroll to position [1168, 0]
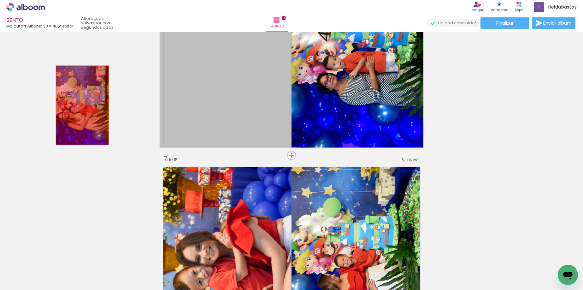
drag, startPoint x: 230, startPoint y: 103, endPoint x: 62, endPoint y: 105, distance: 168.1
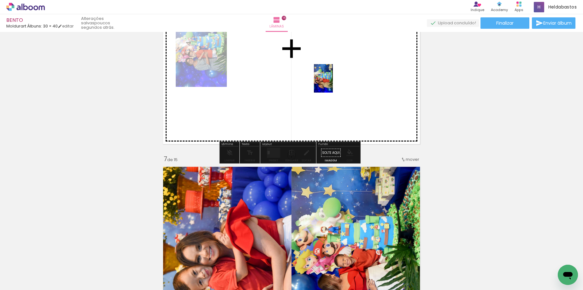
drag, startPoint x: 261, startPoint y: 271, endPoint x: 333, endPoint y: 83, distance: 201.0
click at [333, 83] on quentale-workspace at bounding box center [291, 145] width 583 height 290
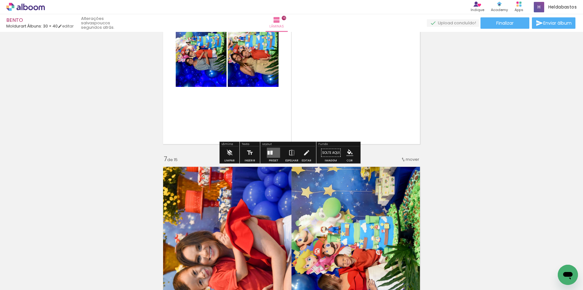
drag, startPoint x: 270, startPoint y: 151, endPoint x: 539, endPoint y: 115, distance: 271.1
click at [270, 151] on div at bounding box center [271, 153] width 2 height 4
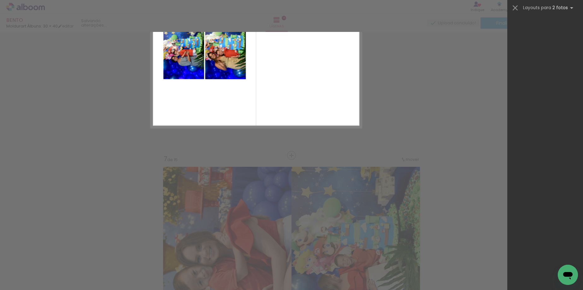
scroll to position [0, 0]
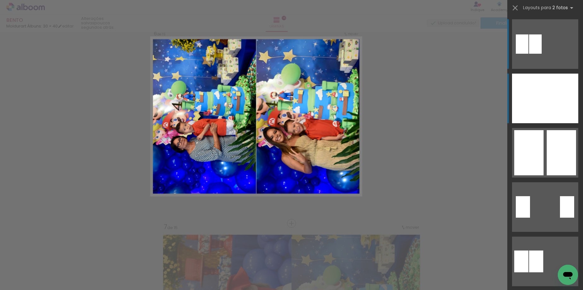
click at [561, 110] on div at bounding box center [561, 98] width 33 height 50
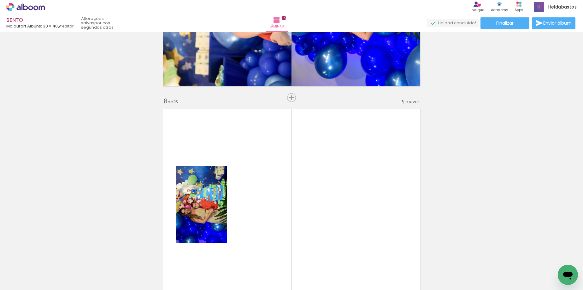
scroll to position [1486, 0]
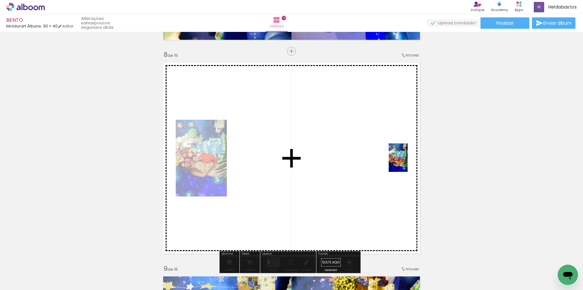
drag, startPoint x: 222, startPoint y: 267, endPoint x: 408, endPoint y: 162, distance: 213.1
click at [408, 162] on quentale-workspace at bounding box center [291, 145] width 583 height 290
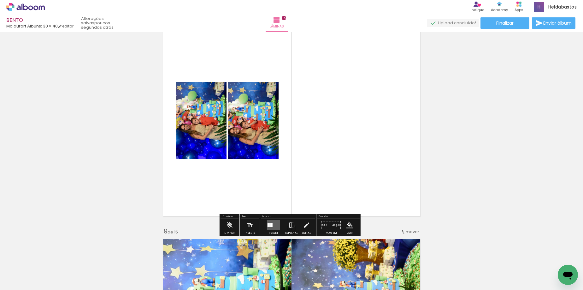
scroll to position [1580, 0]
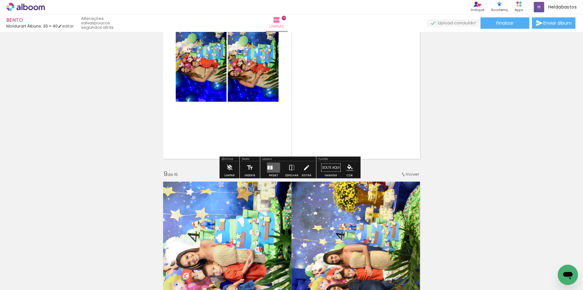
click at [267, 170] on quentale-layouter at bounding box center [273, 167] width 13 height 10
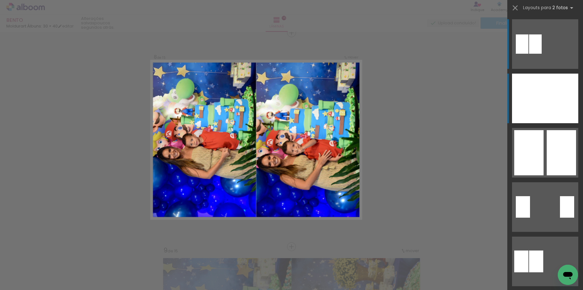
click at [542, 105] on div at bounding box center [528, 98] width 33 height 50
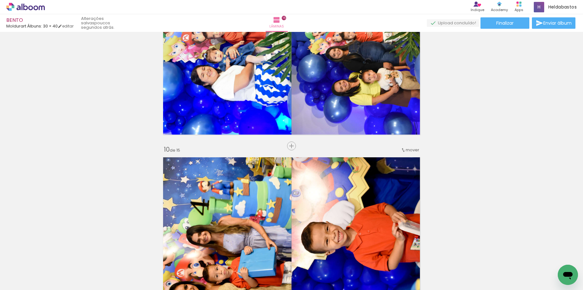
scroll to position [0, 0]
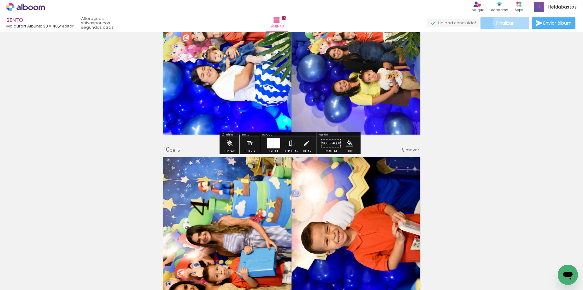
click at [512, 22] on paper-button "Finalizar" at bounding box center [504, 22] width 49 height 11
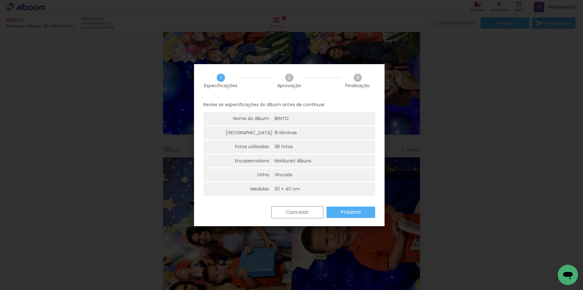
click at [0, 0] on slot "Próximo" at bounding box center [0, 0] width 0 height 0
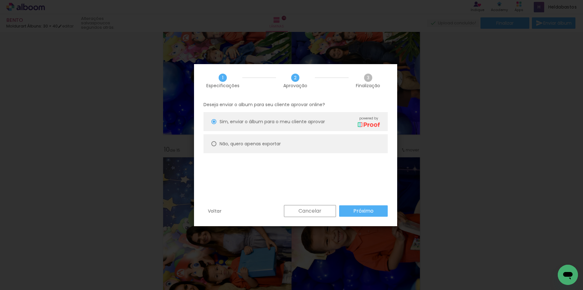
click at [213, 124] on div at bounding box center [213, 121] width 5 height 5
type paper-radio-button "on"
click at [0, 0] on slot "Próximo" at bounding box center [0, 0] width 0 height 0
type input "Alta, 300 DPI"
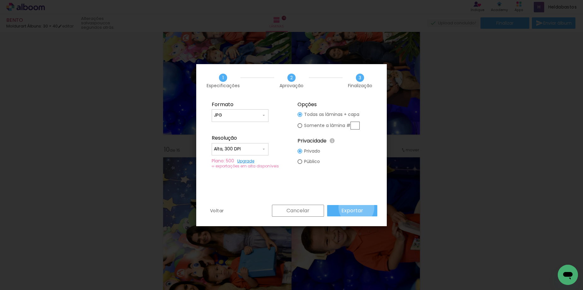
click at [0, 0] on slot "Exportar" at bounding box center [0, 0] width 0 height 0
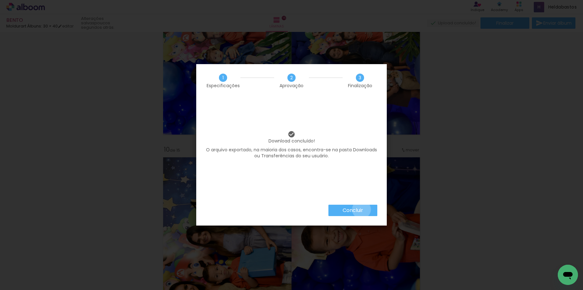
click at [0, 0] on slot "Concluir" at bounding box center [0, 0] width 0 height 0
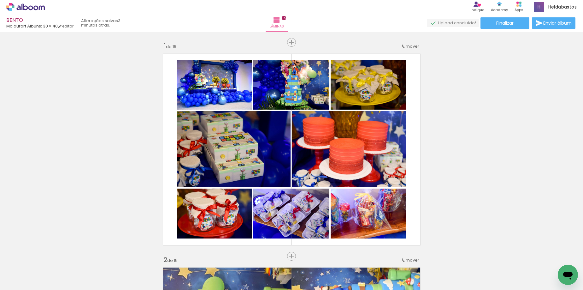
scroll to position [1818, 0]
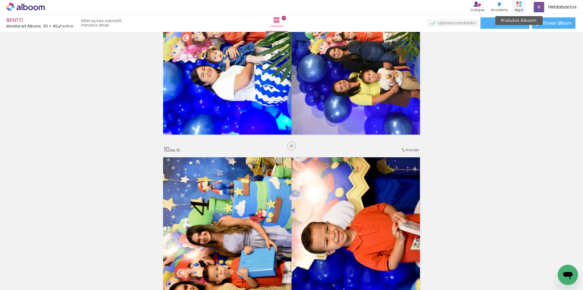
click at [521, 2] on div "Produtos Alboom Apps" at bounding box center [519, 7] width 14 height 13
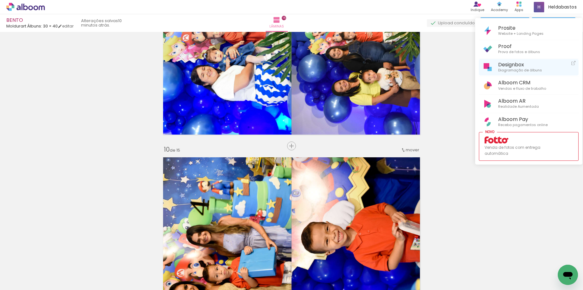
click at [526, 70] on span "Diagramação de álbuns" at bounding box center [520, 70] width 44 height 6
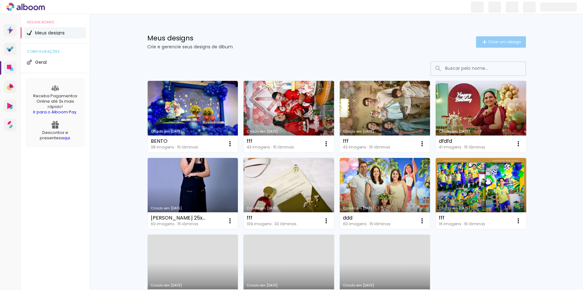
click at [499, 45] on paper-button "Criar um design" at bounding box center [501, 41] width 50 height 11
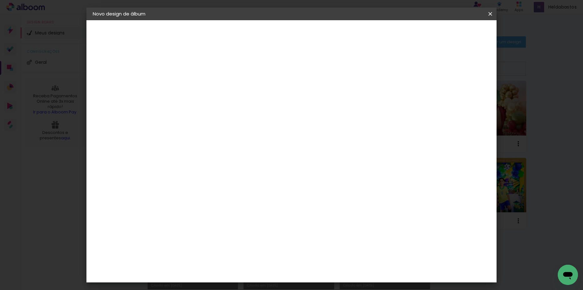
click at [196, 85] on input at bounding box center [196, 85] width 0 height 10
type input "MARIANA"
type paper-input "MARIANA"
click at [0, 0] on slot "Avançar" at bounding box center [0, 0] width 0 height 0
click at [244, 121] on input at bounding box center [212, 120] width 64 height 8
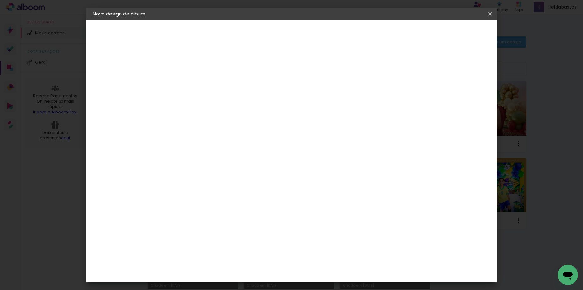
type input "MOL"
type paper-input "MOL"
click at [216, 142] on div "Moldurart Álbuns" at bounding box center [204, 144] width 25 height 10
click at [0, 0] on slot "Avançar" at bounding box center [0, 0] width 0 height 0
click at [228, 106] on iron-icon at bounding box center [224, 110] width 8 height 8
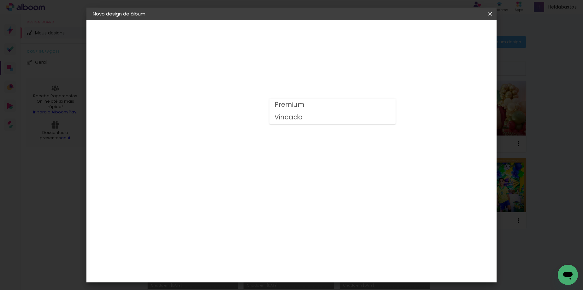
click at [0, 0] on slot "Vincada" at bounding box center [0, 0] width 0 height 0
type input "Vincada"
click at [238, 273] on span "30 × 40" at bounding box center [223, 279] width 29 height 13
click at [0, 0] on slot "Avançar" at bounding box center [0, 0] width 0 height 0
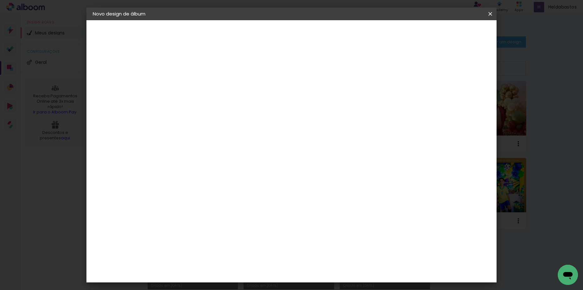
click at [399, 35] on span "Iniciar design" at bounding box center [384, 33] width 29 height 4
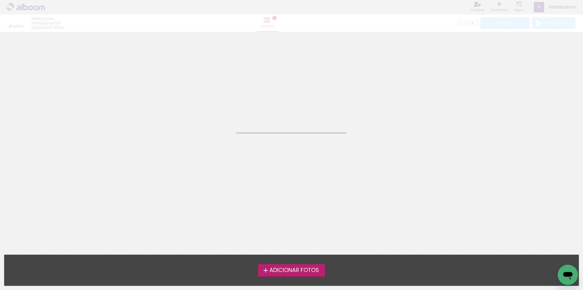
click at [281, 269] on span "Adicionar Fotos" at bounding box center [294, 270] width 50 height 6
click at [0, 0] on input "file" at bounding box center [0, 0] width 0 height 0
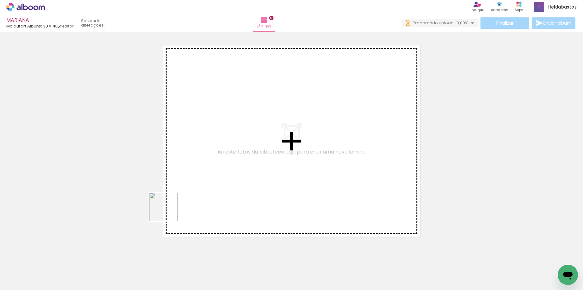
drag, startPoint x: 99, startPoint y: 262, endPoint x: 194, endPoint y: 166, distance: 134.7
click at [194, 166] on quentale-workspace at bounding box center [291, 145] width 583 height 290
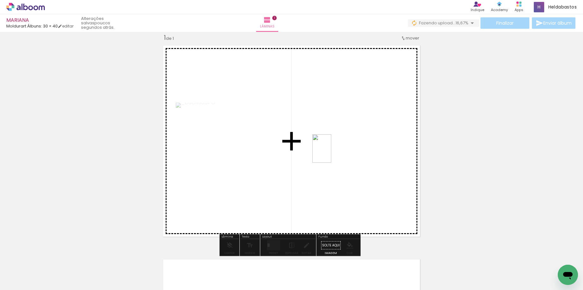
drag, startPoint x: 171, startPoint y: 277, endPoint x: 331, endPoint y: 153, distance: 202.3
click at [331, 153] on quentale-workspace at bounding box center [291, 145] width 583 height 290
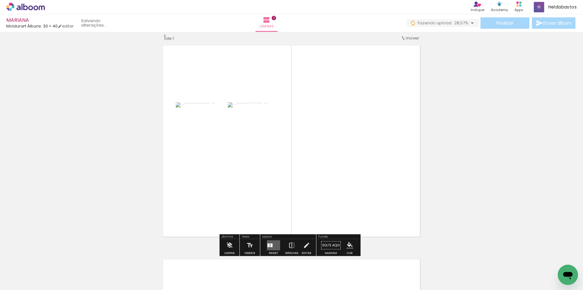
click at [271, 242] on quentale-layouter at bounding box center [273, 245] width 13 height 10
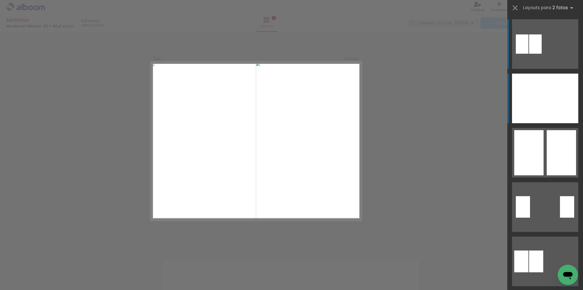
click at [538, 110] on div at bounding box center [528, 98] width 33 height 50
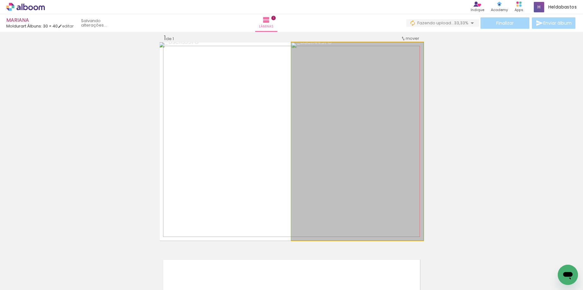
drag, startPoint x: 361, startPoint y: 196, endPoint x: 361, endPoint y: 180, distance: 15.8
drag, startPoint x: 375, startPoint y: 173, endPoint x: 375, endPoint y: 179, distance: 6.0
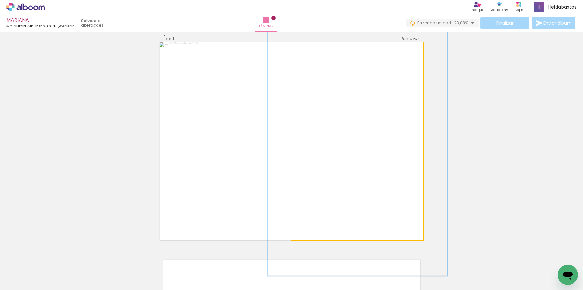
drag, startPoint x: 306, startPoint y: 50, endPoint x: 314, endPoint y: 50, distance: 7.9
click at [314, 50] on div at bounding box center [314, 49] width 6 height 6
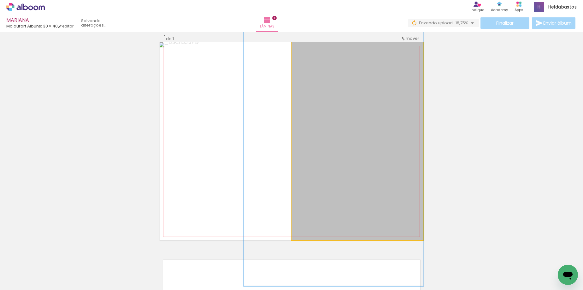
drag, startPoint x: 337, startPoint y: 98, endPoint x: 314, endPoint y: 105, distance: 24.0
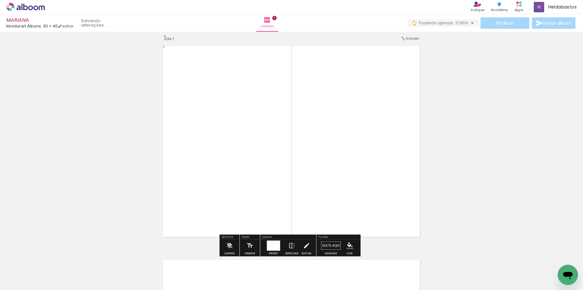
click at [520, 152] on div "Inserir lâmina 1 de 1" at bounding box center [291, 239] width 583 height 427
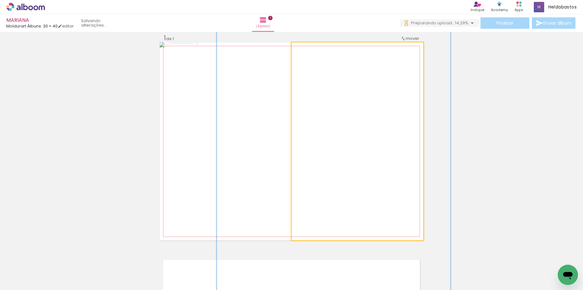
drag, startPoint x: 314, startPoint y: 49, endPoint x: 324, endPoint y: 49, distance: 10.1
type paper-slider "177"
click at [324, 49] on div at bounding box center [325, 49] width 6 height 6
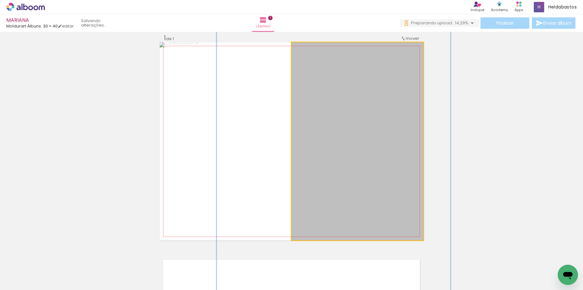
drag, startPoint x: 351, startPoint y: 161, endPoint x: 351, endPoint y: 150, distance: 10.7
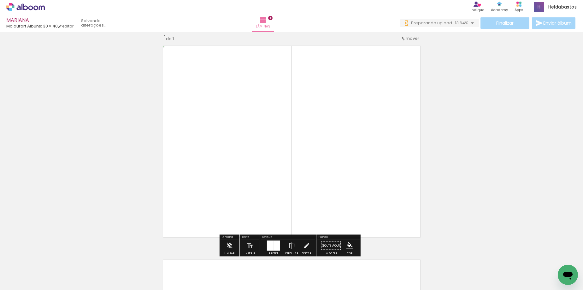
click at [525, 189] on div "Inserir lâmina 1 de 1" at bounding box center [291, 239] width 583 height 427
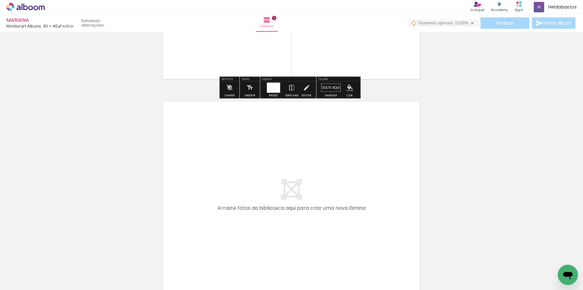
click at [252, 203] on quentale-workspace at bounding box center [291, 145] width 583 height 290
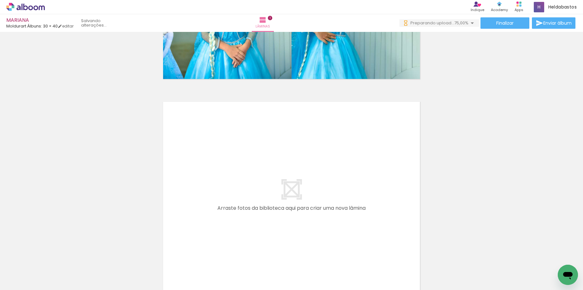
click at [245, 183] on quentale-layouter at bounding box center [292, 197] width 264 height 198
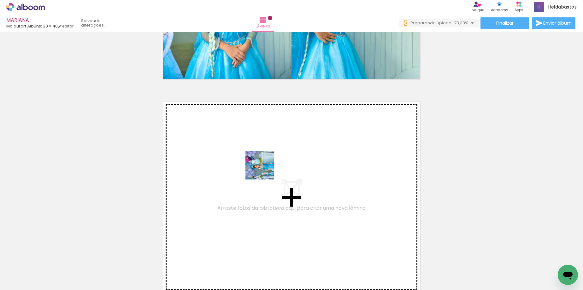
drag, startPoint x: 72, startPoint y: 271, endPoint x: 287, endPoint y: 158, distance: 243.1
click at [287, 158] on quentale-workspace at bounding box center [291, 145] width 583 height 290
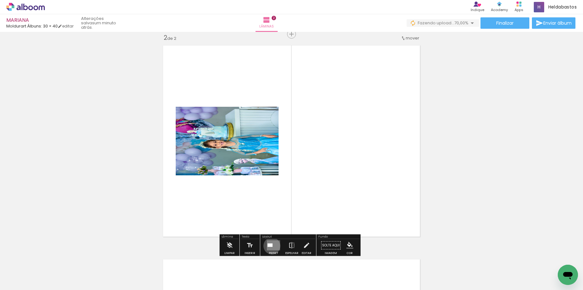
click at [270, 245] on div at bounding box center [269, 244] width 5 height 3
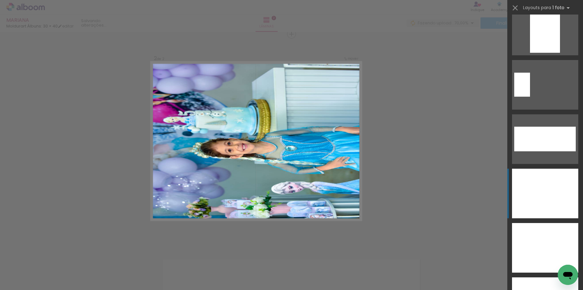
click at [541, 223] on div at bounding box center [545, 248] width 66 height 50
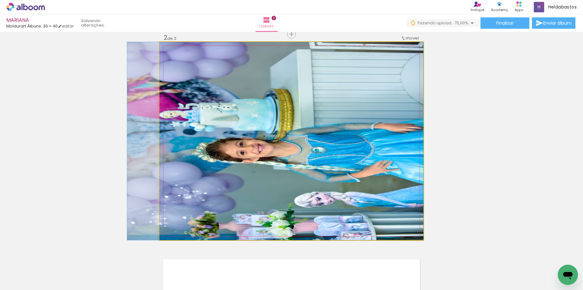
drag, startPoint x: 343, startPoint y: 173, endPoint x: 313, endPoint y: 169, distance: 31.1
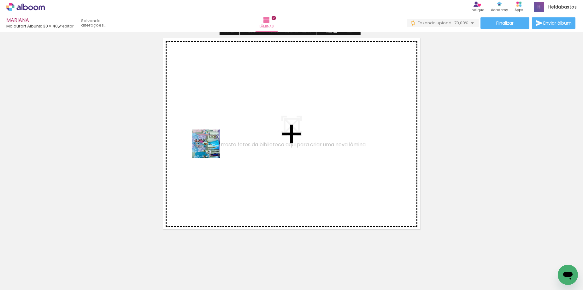
drag, startPoint x: 208, startPoint y: 195, endPoint x: 211, endPoint y: 147, distance: 48.0
click at [211, 147] on quentale-workspace at bounding box center [291, 145] width 583 height 290
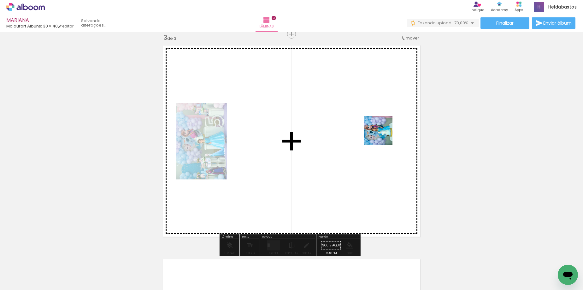
drag, startPoint x: 306, startPoint y: 211, endPoint x: 384, endPoint y: 133, distance: 110.6
click at [384, 133] on quentale-workspace at bounding box center [291, 145] width 583 height 290
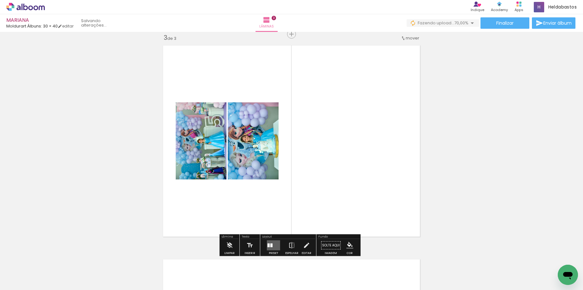
click at [268, 250] on quentale-thumb at bounding box center [274, 268] width 35 height 36
drag, startPoint x: 265, startPoint y: 247, endPoint x: 492, endPoint y: 136, distance: 252.5
click at [265, 247] on div at bounding box center [273, 245] width 17 height 13
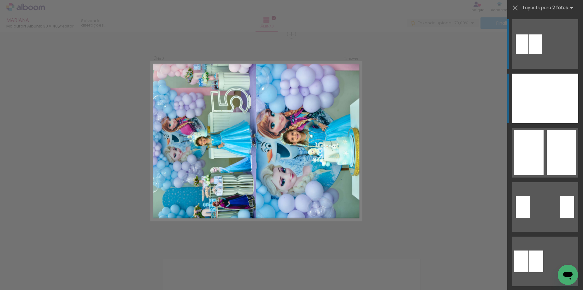
click at [538, 107] on div at bounding box center [528, 98] width 33 height 50
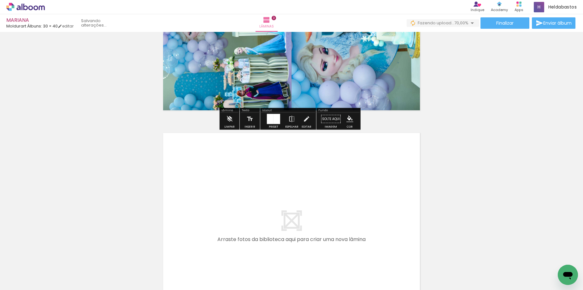
click at [53, 256] on iron-icon at bounding box center [49, 255] width 7 height 7
click at [53, 255] on iron-icon at bounding box center [49, 255] width 7 height 7
click at [18, 281] on span "Adicionar Fotos" at bounding box center [22, 281] width 19 height 7
click at [0, 0] on input "file" at bounding box center [0, 0] width 0 height 0
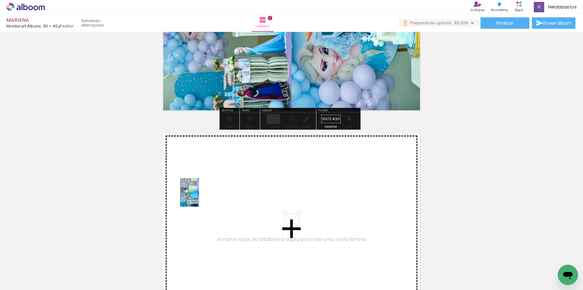
drag, startPoint x: 136, startPoint y: 271, endPoint x: 199, endPoint y: 197, distance: 97.1
click at [199, 197] on quentale-workspace at bounding box center [291, 145] width 583 height 290
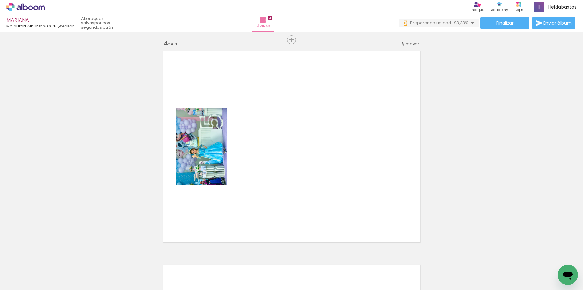
scroll to position [649, 0]
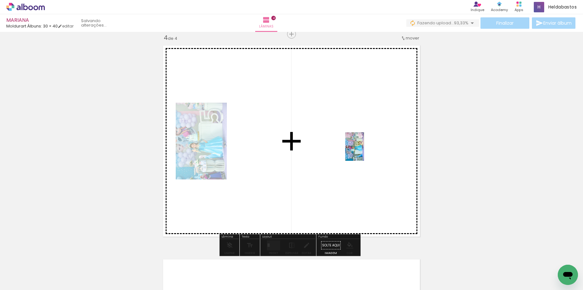
drag, startPoint x: 350, startPoint y: 261, endPoint x: 364, endPoint y: 151, distance: 110.6
click at [364, 151] on quentale-workspace at bounding box center [291, 145] width 583 height 290
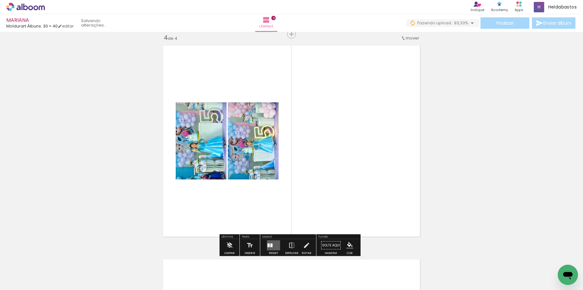
click at [267, 245] on quentale-layouter at bounding box center [273, 245] width 13 height 10
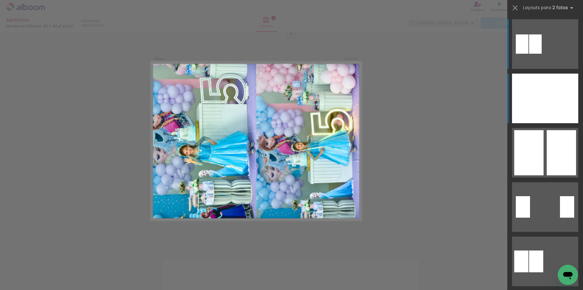
click at [560, 108] on div at bounding box center [561, 98] width 33 height 50
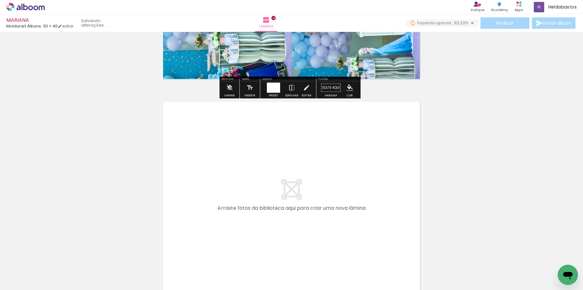
scroll to position [806, 0]
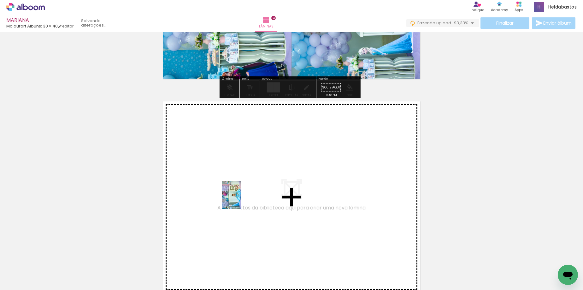
drag, startPoint x: 383, startPoint y: 276, endPoint x: 443, endPoint y: 287, distance: 60.8
click at [239, 199] on quentale-workspace at bounding box center [291, 145] width 583 height 290
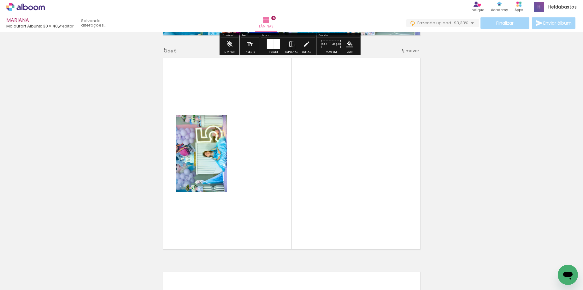
scroll to position [862, 0]
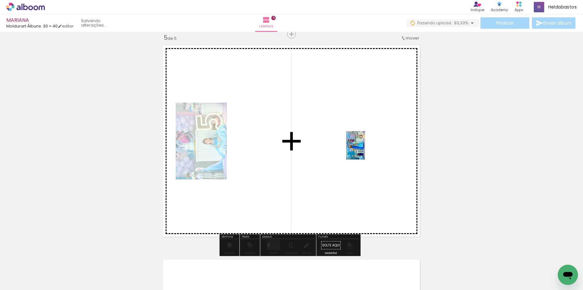
drag, startPoint x: 413, startPoint y: 272, endPoint x: 365, endPoint y: 150, distance: 131.1
click at [365, 150] on quentale-workspace at bounding box center [291, 145] width 583 height 290
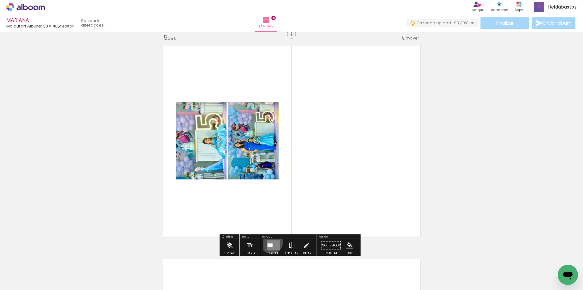
drag, startPoint x: 270, startPoint y: 242, endPoint x: 567, endPoint y: 71, distance: 342.9
click at [270, 241] on quentale-layouter at bounding box center [273, 245] width 13 height 10
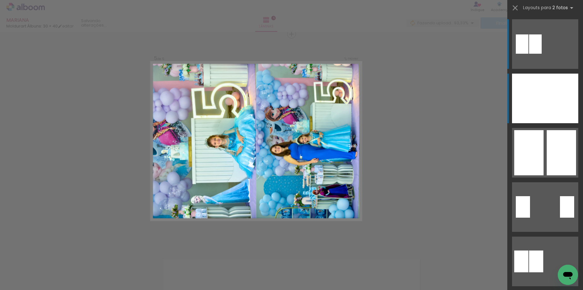
click at [547, 99] on div at bounding box center [561, 98] width 33 height 50
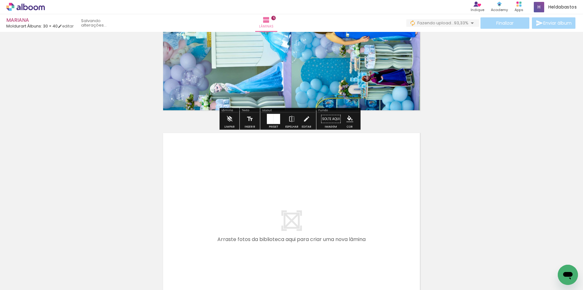
scroll to position [0, 156]
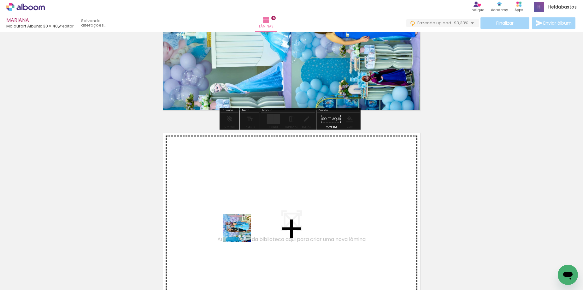
drag, startPoint x: 242, startPoint y: 232, endPoint x: 213, endPoint y: 214, distance: 34.1
click at [213, 214] on quentale-workspace at bounding box center [291, 145] width 583 height 290
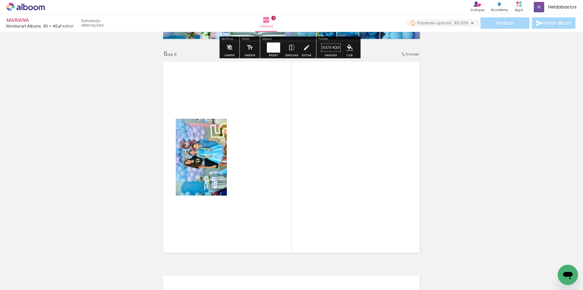
scroll to position [1076, 0]
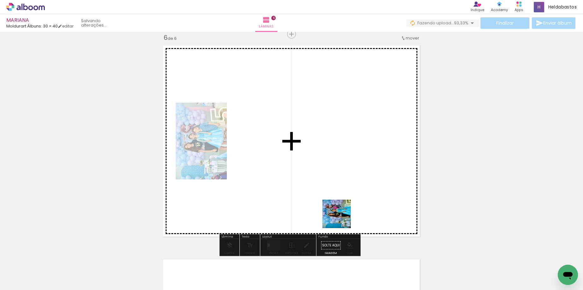
drag, startPoint x: 341, startPoint y: 218, endPoint x: 344, endPoint y: 162, distance: 56.5
click at [344, 162] on quentale-workspace at bounding box center [291, 145] width 583 height 290
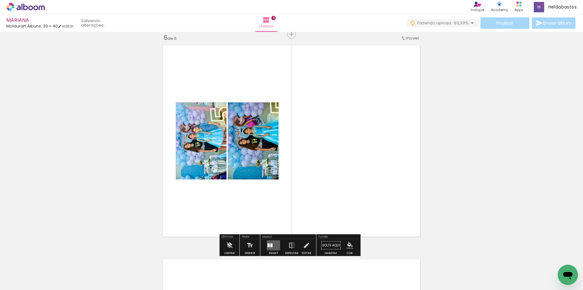
click at [267, 243] on quentale-layouter at bounding box center [273, 245] width 13 height 10
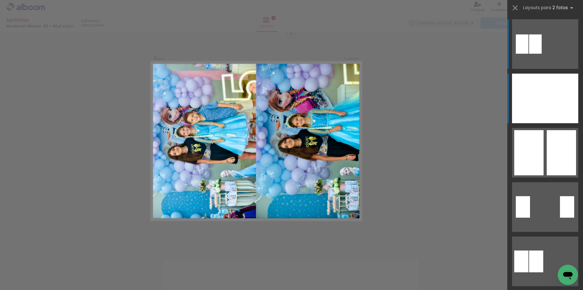
click at [538, 102] on div at bounding box center [528, 98] width 33 height 50
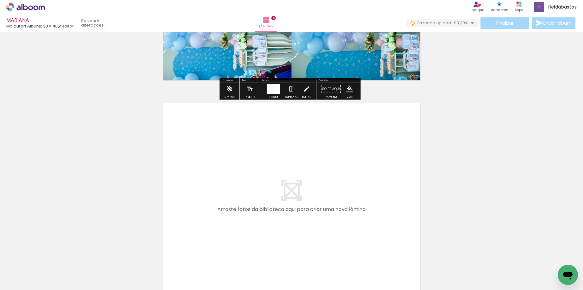
scroll to position [1234, 0]
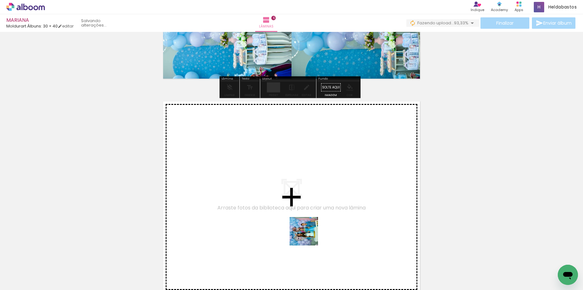
drag, startPoint x: 308, startPoint y: 236, endPoint x: 240, endPoint y: 188, distance: 83.2
click at [240, 188] on quentale-workspace at bounding box center [291, 145] width 583 height 290
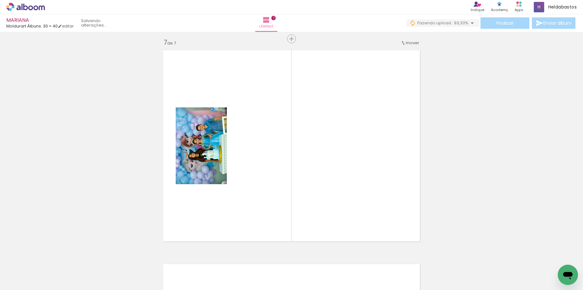
scroll to position [1289, 0]
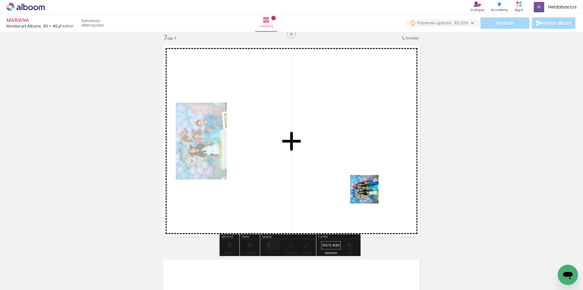
drag, startPoint x: 369, startPoint y: 194, endPoint x: 358, endPoint y: 155, distance: 39.7
click at [356, 167] on quentale-workspace at bounding box center [291, 145] width 583 height 290
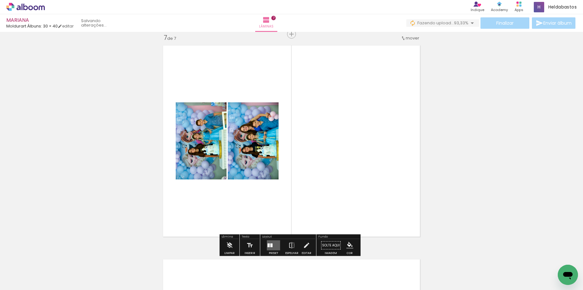
drag, startPoint x: 268, startPoint y: 243, endPoint x: 433, endPoint y: 111, distance: 211.8
click at [268, 243] on div at bounding box center [268, 245] width 2 height 4
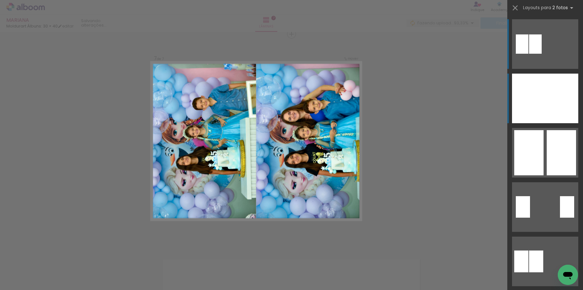
click at [519, 95] on div at bounding box center [528, 98] width 33 height 50
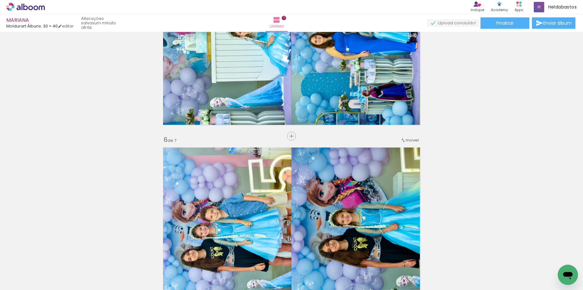
scroll to position [911, 0]
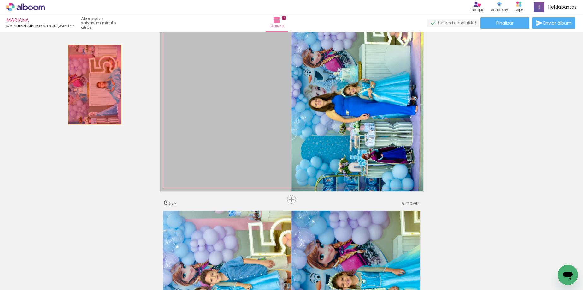
drag, startPoint x: 221, startPoint y: 114, endPoint x: 410, endPoint y: 284, distance: 253.7
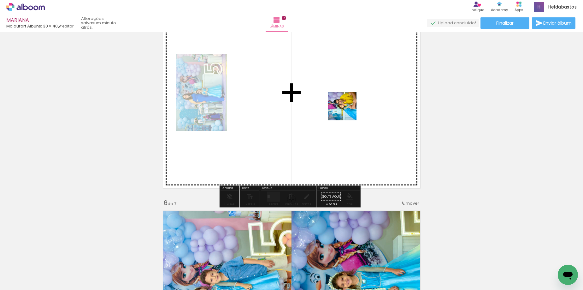
drag, startPoint x: 469, startPoint y: 273, endPoint x: 345, endPoint y: 104, distance: 209.6
click at [345, 104] on quentale-workspace at bounding box center [291, 145] width 583 height 290
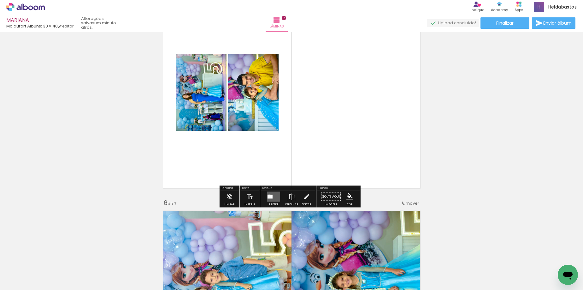
click at [268, 195] on div at bounding box center [268, 197] width 2 height 4
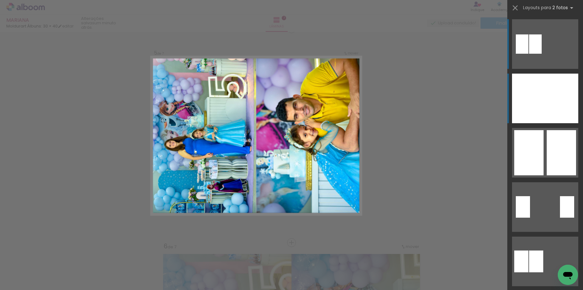
click at [545, 109] on div at bounding box center [561, 98] width 33 height 50
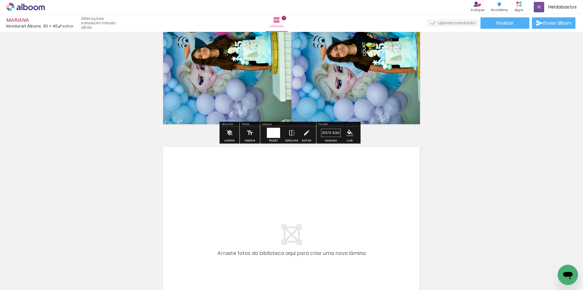
scroll to position [1462, 0]
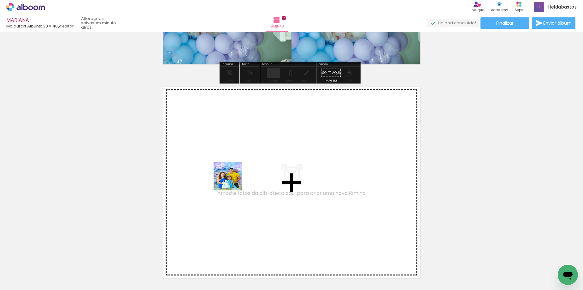
drag, startPoint x: 273, startPoint y: 225, endPoint x: 326, endPoint y: 265, distance: 65.9
click at [228, 178] on quentale-workspace at bounding box center [291, 145] width 583 height 290
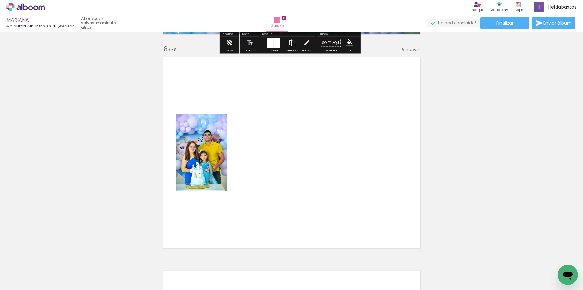
scroll to position [1503, 0]
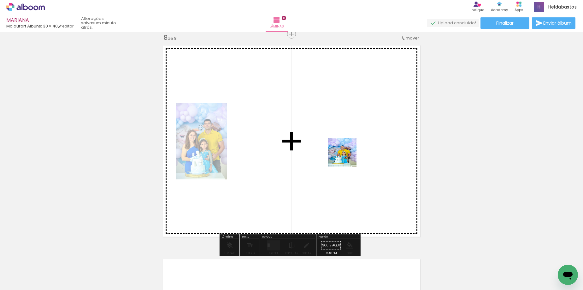
drag, startPoint x: 336, startPoint y: 261, endPoint x: 347, endPoint y: 157, distance: 104.7
click at [347, 157] on quentale-workspace at bounding box center [291, 145] width 583 height 290
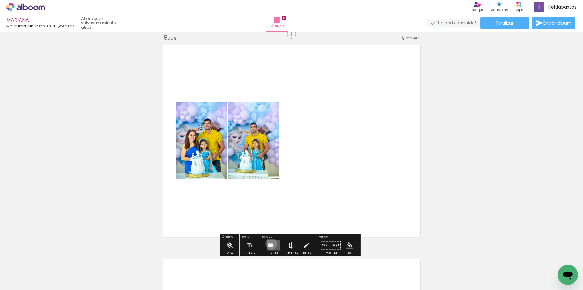
drag, startPoint x: 270, startPoint y: 243, endPoint x: 441, endPoint y: 154, distance: 193.3
click at [270, 243] on div at bounding box center [271, 245] width 2 height 4
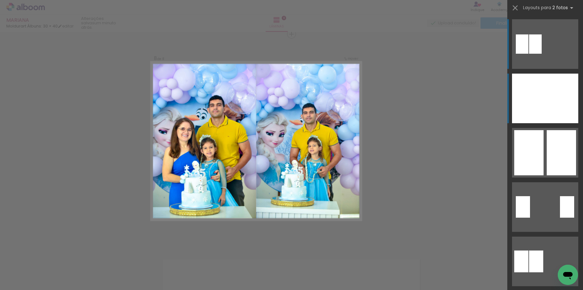
click at [538, 103] on div at bounding box center [528, 98] width 33 height 50
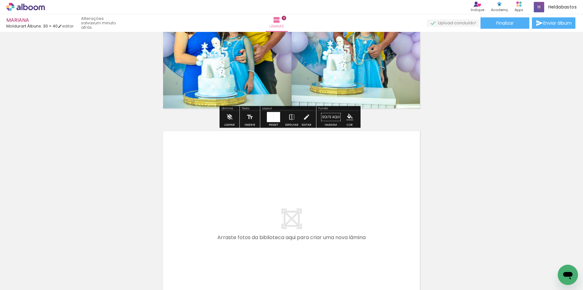
scroll to position [1692, 0]
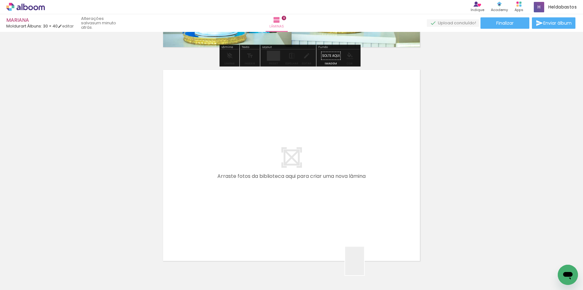
drag, startPoint x: 364, startPoint y: 265, endPoint x: 394, endPoint y: 273, distance: 31.1
click at [253, 180] on quentale-workspace at bounding box center [291, 145] width 583 height 290
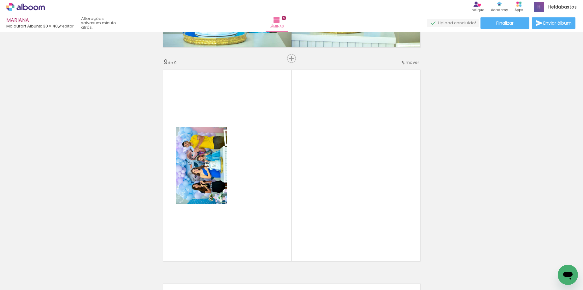
scroll to position [1716, 0]
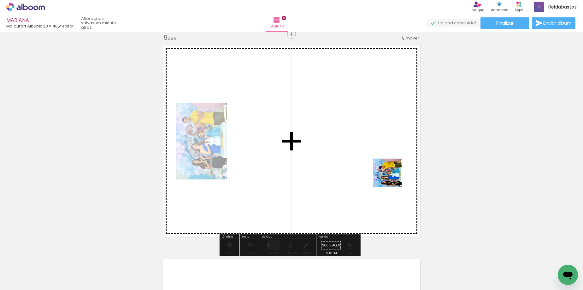
drag, startPoint x: 401, startPoint y: 271, endPoint x: 392, endPoint y: 176, distance: 95.4
click at [392, 176] on quentale-workspace at bounding box center [291, 145] width 583 height 290
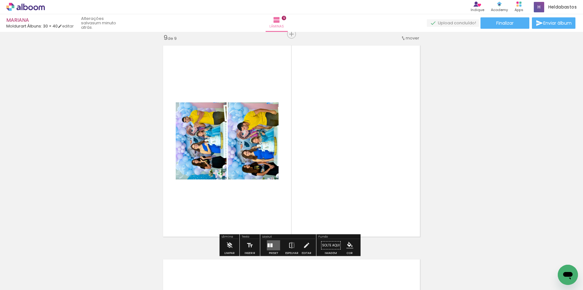
click at [270, 246] on div at bounding box center [271, 245] width 2 height 4
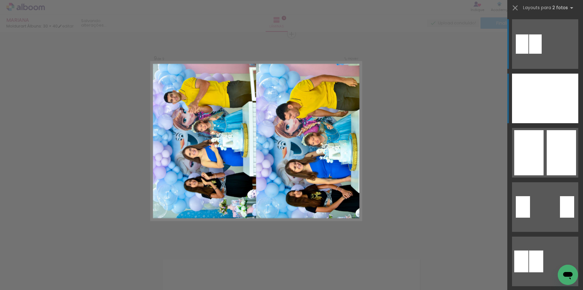
click at [539, 104] on div at bounding box center [528, 98] width 33 height 50
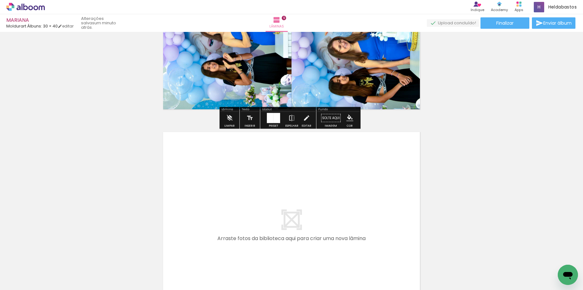
scroll to position [1874, 0]
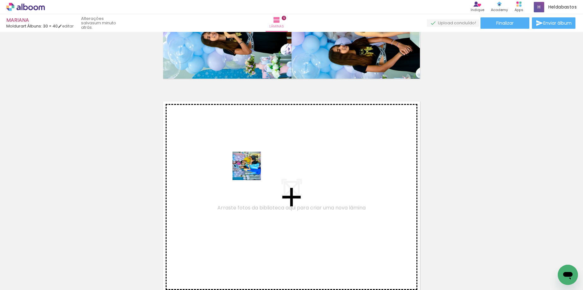
drag, startPoint x: 306, startPoint y: 204, endPoint x: 223, endPoint y: 154, distance: 97.4
click at [223, 154] on quentale-workspace at bounding box center [291, 145] width 583 height 290
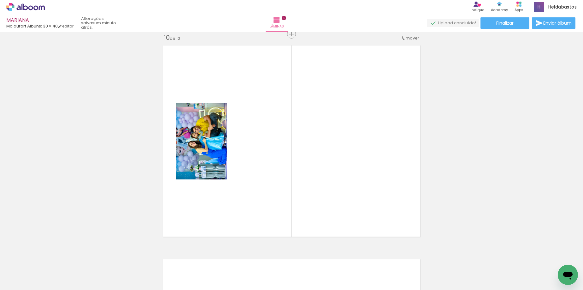
scroll to position [0, 139]
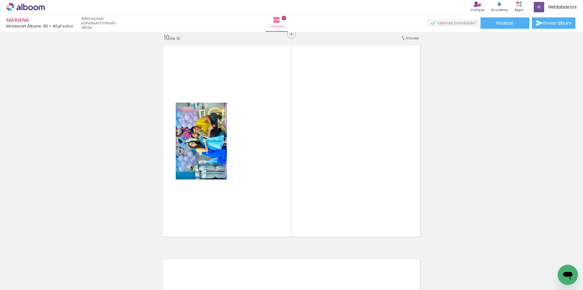
click at [16, 283] on span "Adicionar Fotos" at bounding box center [22, 281] width 19 height 7
click at [0, 0] on input "file" at bounding box center [0, 0] width 0 height 0
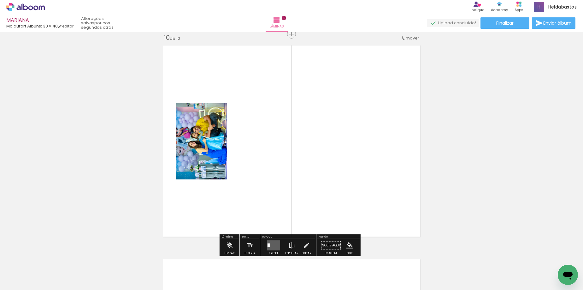
scroll to position [0, 0]
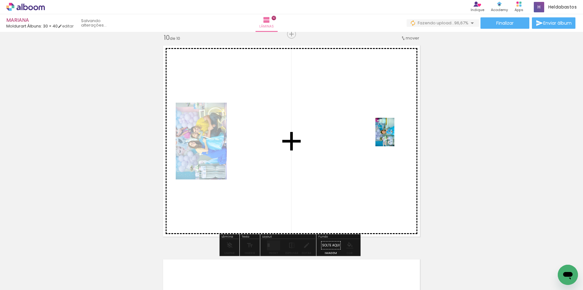
drag, startPoint x: 140, startPoint y: 272, endPoint x: 395, endPoint y: 135, distance: 289.6
click at [395, 135] on quentale-workspace at bounding box center [291, 145] width 583 height 290
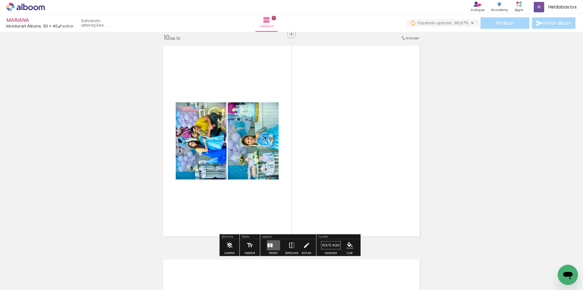
drag, startPoint x: 269, startPoint y: 245, endPoint x: 409, endPoint y: 187, distance: 152.0
click at [0, 0] on slot at bounding box center [0, 0] width 0 height 0
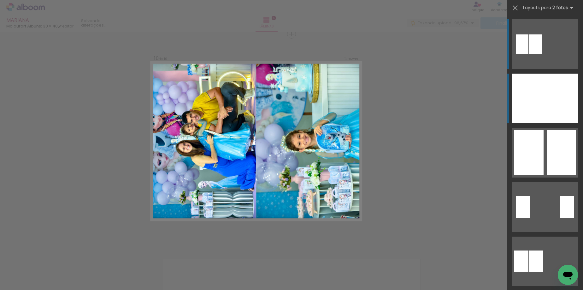
click at [545, 91] on div at bounding box center [561, 98] width 33 height 50
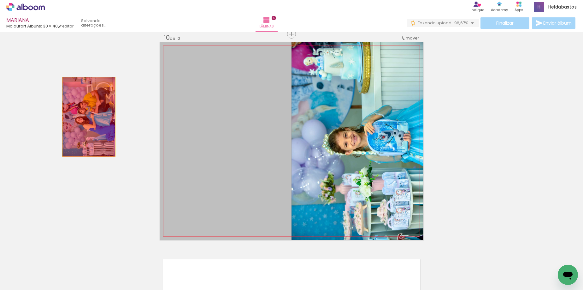
drag, startPoint x: 230, startPoint y: 133, endPoint x: 86, endPoint y: 117, distance: 145.1
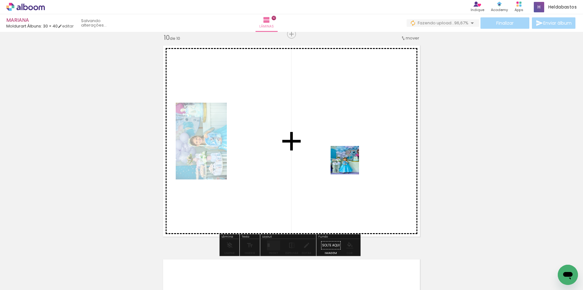
drag, startPoint x: 260, startPoint y: 215, endPoint x: 352, endPoint y: 157, distance: 108.9
click at [366, 150] on quentale-workspace at bounding box center [291, 145] width 583 height 290
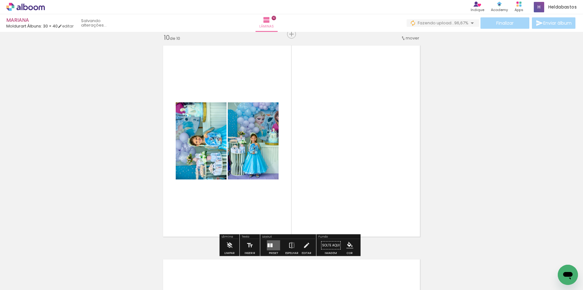
click at [271, 243] on quentale-layouter at bounding box center [273, 245] width 13 height 10
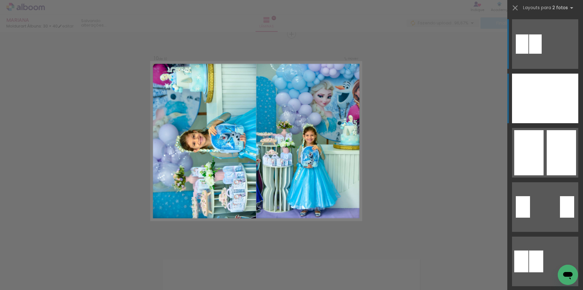
click at [526, 107] on div at bounding box center [528, 98] width 33 height 50
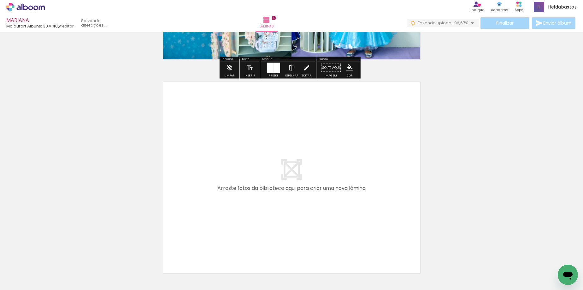
scroll to position [2151, 0]
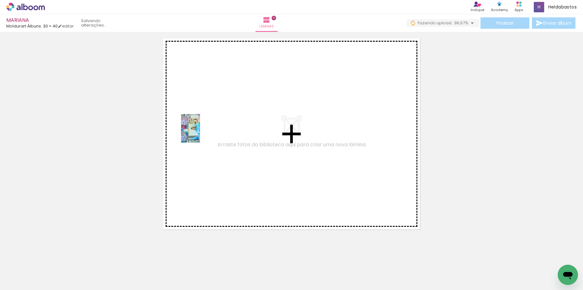
drag, startPoint x: 242, startPoint y: 261, endPoint x: 200, endPoint y: 133, distance: 135.3
click at [200, 133] on quentale-workspace at bounding box center [291, 145] width 583 height 290
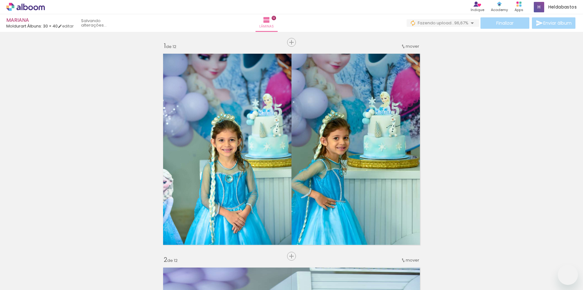
click at [335, 155] on quentale-workspace at bounding box center [291, 145] width 583 height 290
drag, startPoint x: 373, startPoint y: 176, endPoint x: 359, endPoint y: 171, distance: 14.3
click at [363, 164] on quentale-workspace at bounding box center [291, 145] width 583 height 290
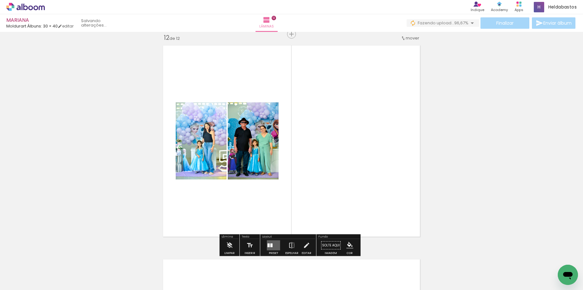
scroll to position [0, 531]
click at [272, 241] on quentale-layouter at bounding box center [273, 245] width 13 height 10
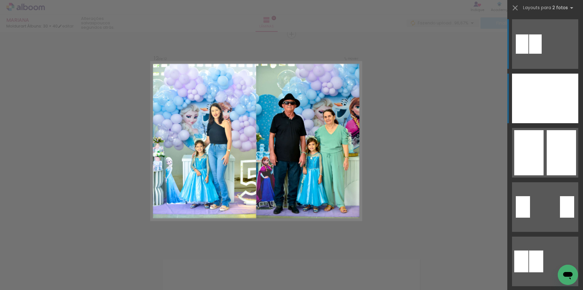
click at [557, 103] on div at bounding box center [561, 98] width 33 height 50
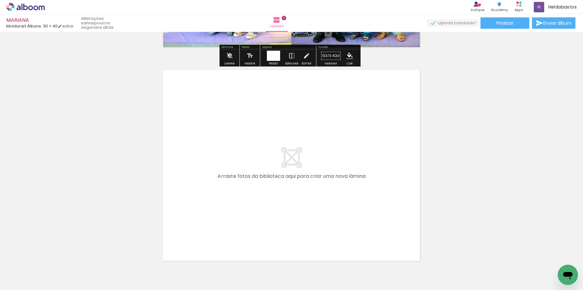
scroll to position [2582, 0]
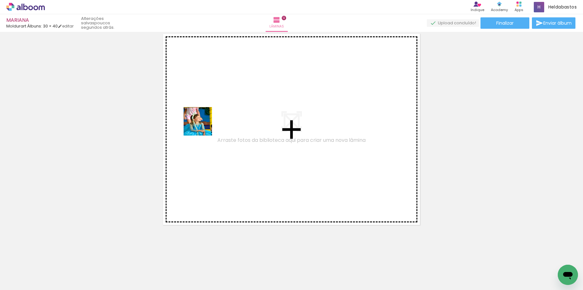
drag, startPoint x: 135, startPoint y: 220, endPoint x: 345, endPoint y: 287, distance: 221.2
click at [201, 117] on quentale-workspace at bounding box center [291, 145] width 583 height 290
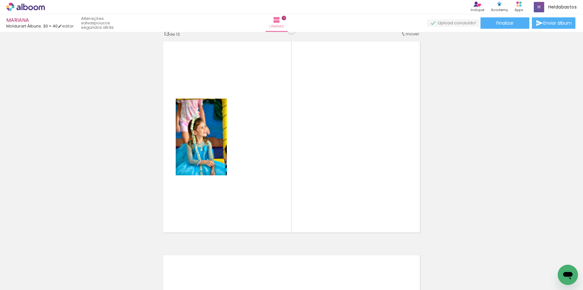
scroll to position [2571, 0]
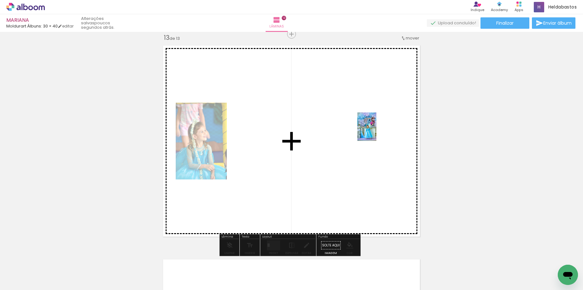
drag, startPoint x: 349, startPoint y: 261, endPoint x: 376, endPoint y: 131, distance: 132.8
click at [376, 131] on quentale-workspace at bounding box center [291, 145] width 583 height 290
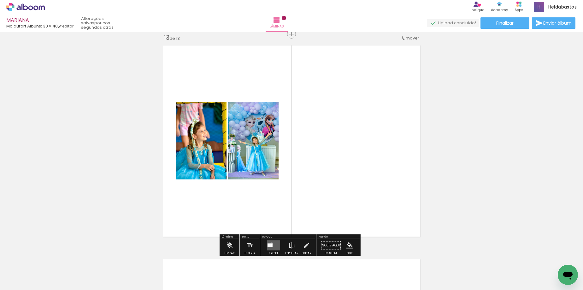
drag, startPoint x: 270, startPoint y: 243, endPoint x: 435, endPoint y: 170, distance: 180.7
click at [270, 243] on div at bounding box center [271, 245] width 2 height 4
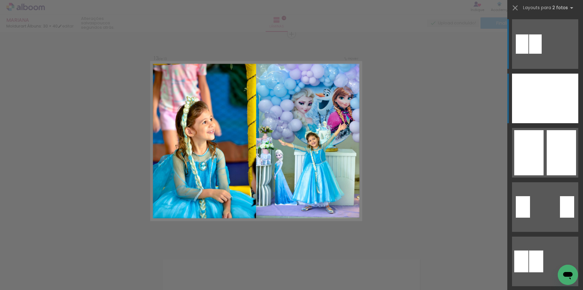
click at [535, 106] on div at bounding box center [528, 98] width 33 height 50
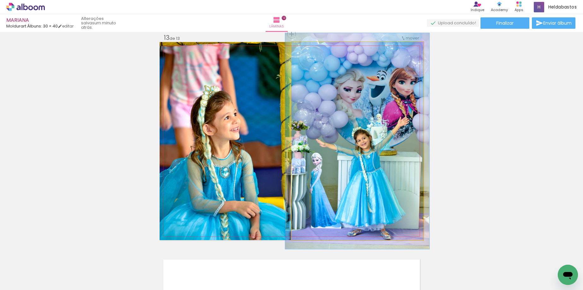
click at [306, 50] on div at bounding box center [308, 49] width 6 height 6
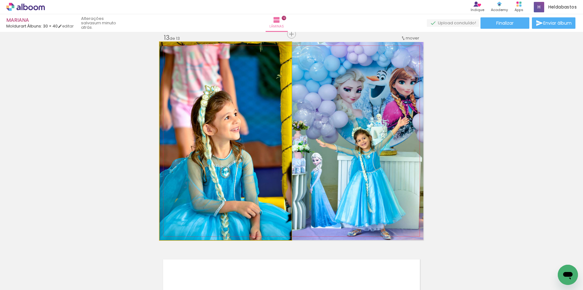
drag, startPoint x: 250, startPoint y: 126, endPoint x: 327, endPoint y: 134, distance: 76.8
click at [0, 0] on slot at bounding box center [0, 0] width 0 height 0
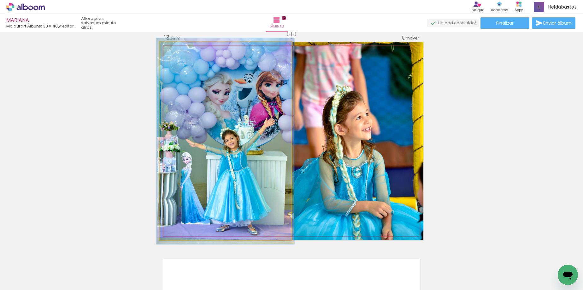
type paper-slider "104"
click at [173, 49] on div at bounding box center [176, 49] width 6 height 6
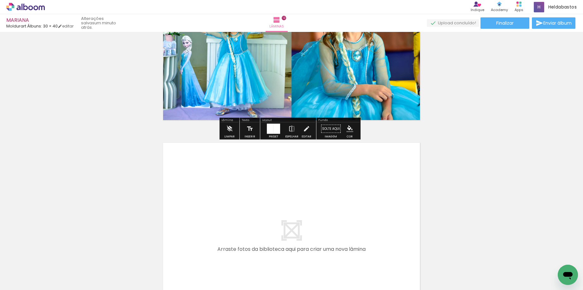
scroll to position [2760, 0]
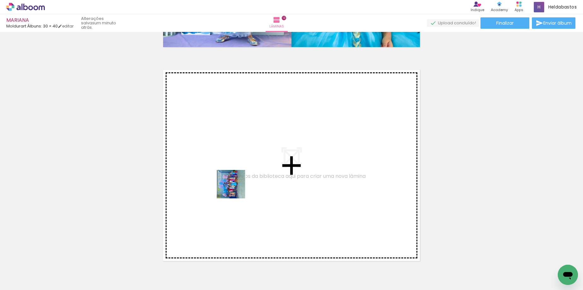
drag, startPoint x: 454, startPoint y: 276, endPoint x: 447, endPoint y: 287, distance: 12.7
click at [203, 177] on quentale-workspace at bounding box center [291, 145] width 583 height 290
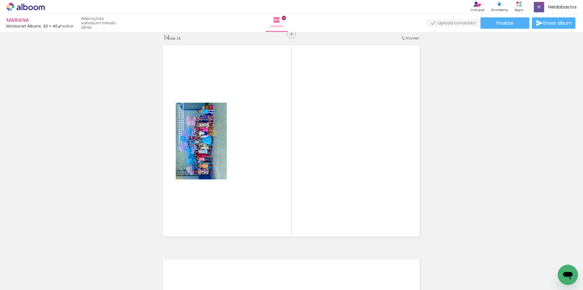
scroll to position [2784, 0]
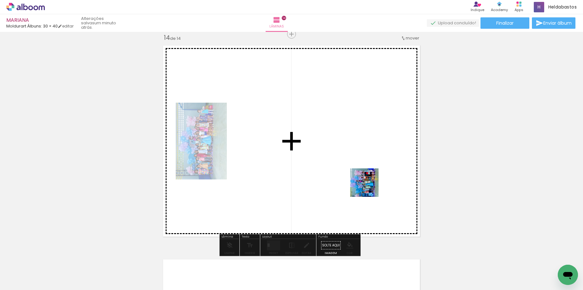
drag, startPoint x: 380, startPoint y: 194, endPoint x: 356, endPoint y: 182, distance: 26.5
click at [346, 174] on quentale-workspace at bounding box center [291, 145] width 583 height 290
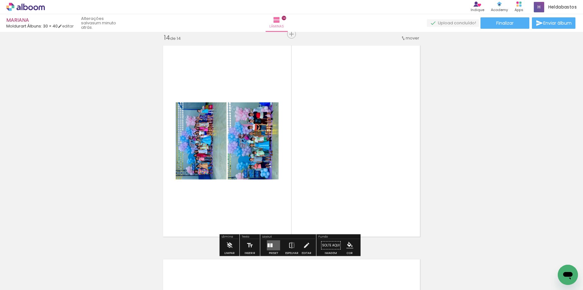
drag, startPoint x: 269, startPoint y: 241, endPoint x: 374, endPoint y: 214, distance: 108.3
click at [268, 241] on quentale-layouter at bounding box center [273, 245] width 13 height 10
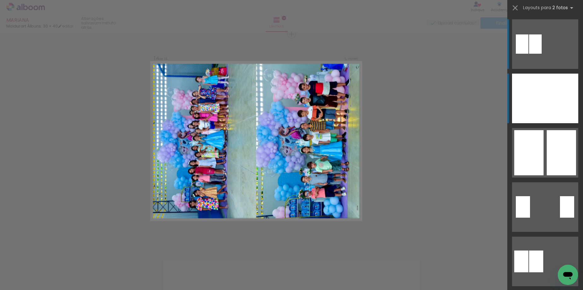
click at [568, 105] on div at bounding box center [561, 98] width 33 height 50
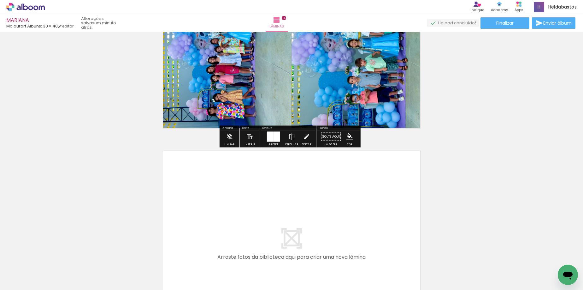
scroll to position [2942, 0]
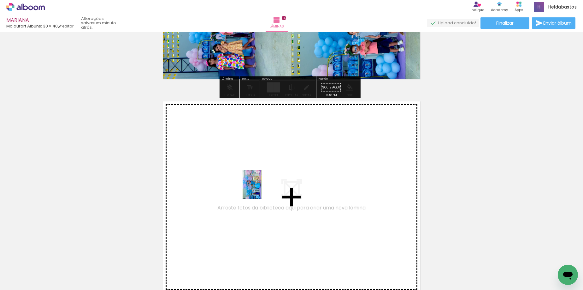
drag, startPoint x: 523, startPoint y: 275, endPoint x: 261, endPoint y: 189, distance: 274.9
click at [261, 189] on quentale-workspace at bounding box center [291, 145] width 583 height 290
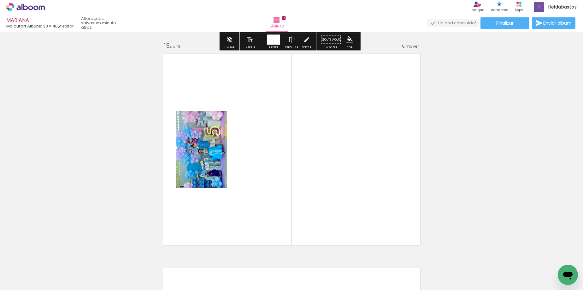
scroll to position [2998, 0]
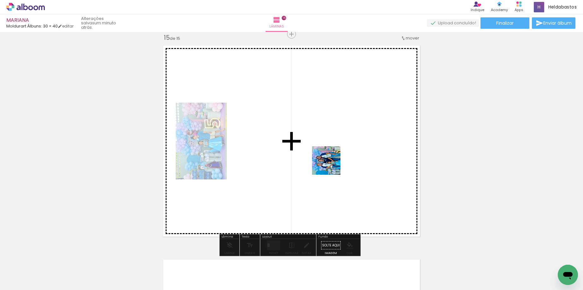
drag, startPoint x: 550, startPoint y: 279, endPoint x: 329, endPoint y: 164, distance: 249.7
click at [329, 164] on quentale-workspace at bounding box center [291, 145] width 583 height 290
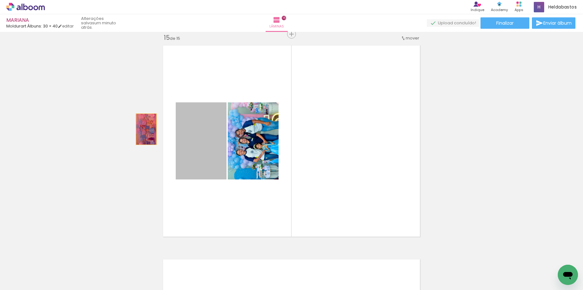
drag, startPoint x: 204, startPoint y: 149, endPoint x: 114, endPoint y: 119, distance: 95.4
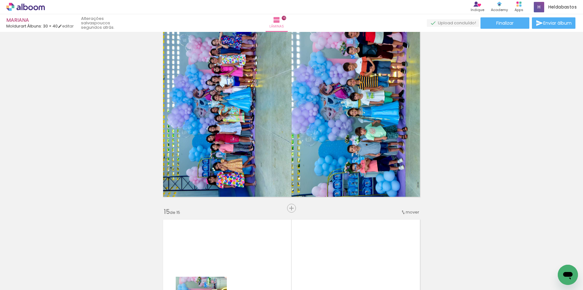
scroll to position [2871, 0]
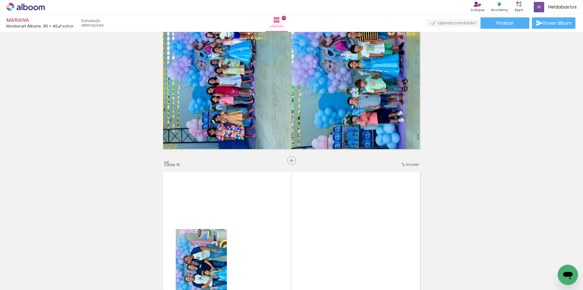
scroll to position [0, 495]
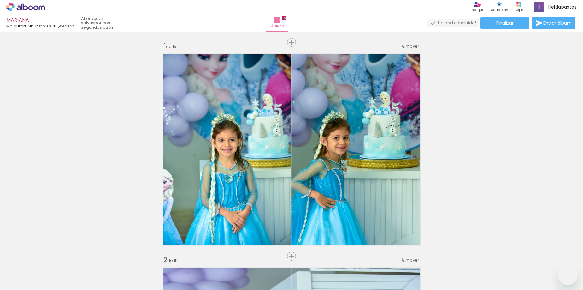
click at [30, 281] on span "Adicionar Fotos" at bounding box center [22, 281] width 19 height 7
click at [0, 0] on input "file" at bounding box center [0, 0] width 0 height 0
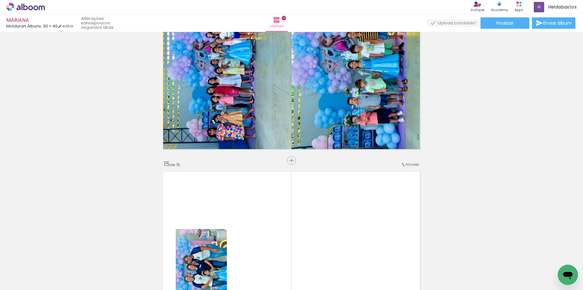
scroll to position [0, 495]
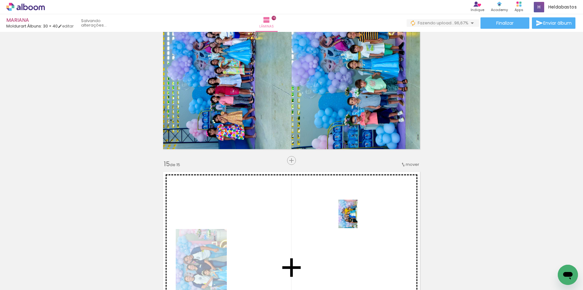
drag, startPoint x: 140, startPoint y: 272, endPoint x: 357, endPoint y: 218, distance: 223.9
click at [357, 218] on quentale-workspace at bounding box center [291, 145] width 583 height 290
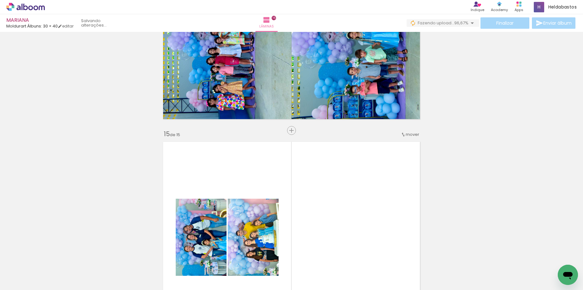
scroll to position [2966, 0]
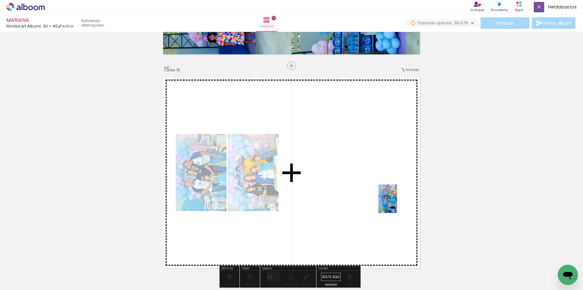
drag, startPoint x: 555, startPoint y: 260, endPoint x: 397, endPoint y: 203, distance: 168.3
click at [397, 203] on quentale-workspace at bounding box center [291, 145] width 583 height 290
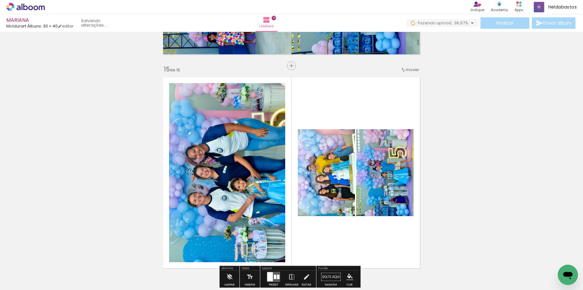
scroll to position [0, 0]
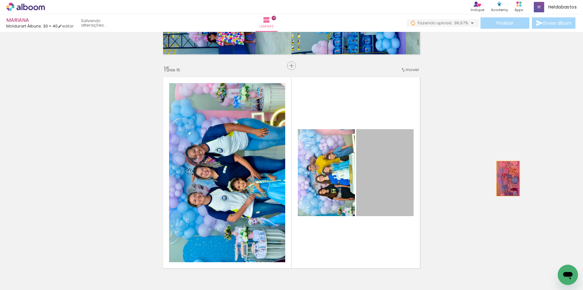
drag, startPoint x: 382, startPoint y: 178, endPoint x: 506, endPoint y: 178, distance: 123.6
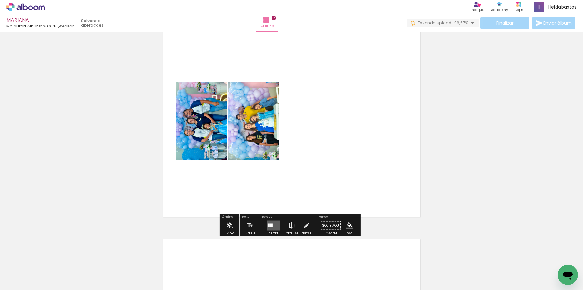
scroll to position [3061, 0]
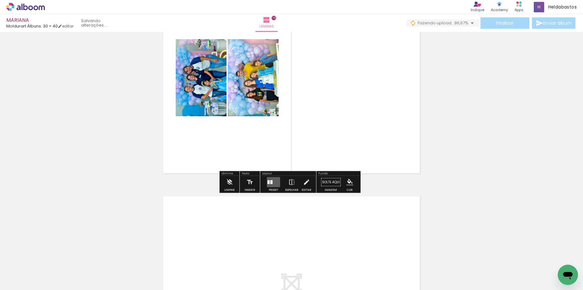
click at [267, 182] on div at bounding box center [268, 182] width 2 height 4
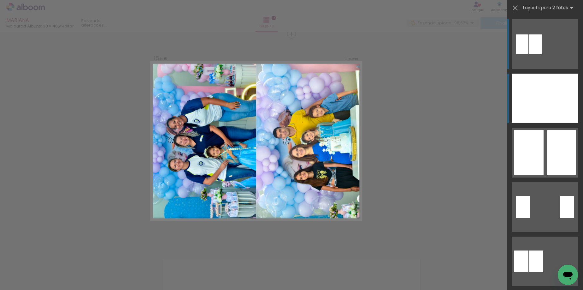
click at [562, 98] on div at bounding box center [561, 98] width 33 height 50
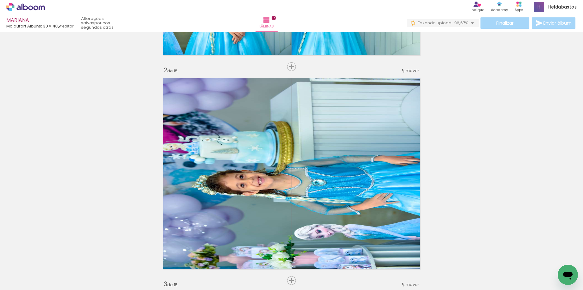
scroll to position [0, 513]
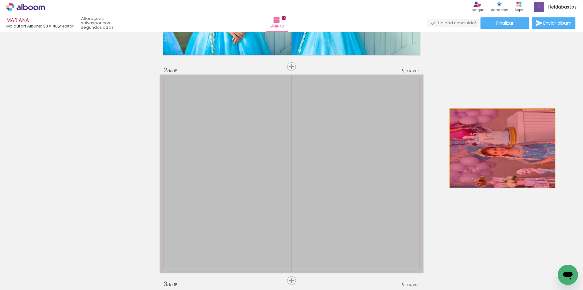
drag, startPoint x: 247, startPoint y: 174, endPoint x: 501, endPoint y: 147, distance: 255.6
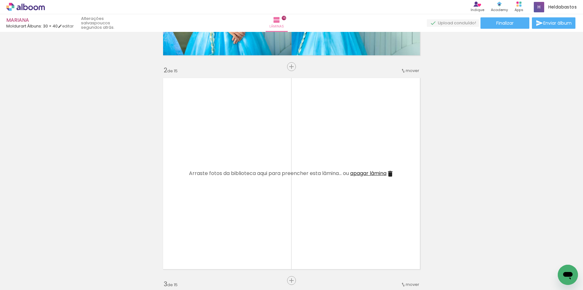
scroll to position [0, 0]
click at [50, 256] on iron-icon at bounding box center [49, 255] width 7 height 7
click at [22, 281] on span "Adicionar Fotos" at bounding box center [22, 281] width 19 height 7
click at [0, 0] on input "file" at bounding box center [0, 0] width 0 height 0
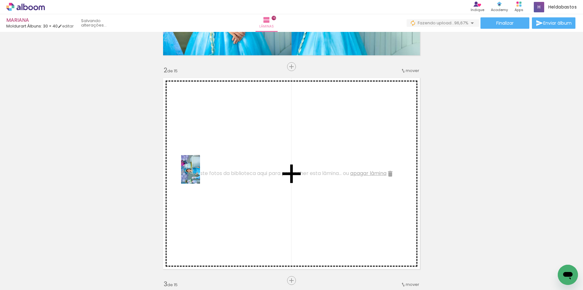
drag, startPoint x: 80, startPoint y: 260, endPoint x: 200, endPoint y: 174, distance: 147.6
click at [200, 174] on quentale-workspace at bounding box center [291, 145] width 583 height 290
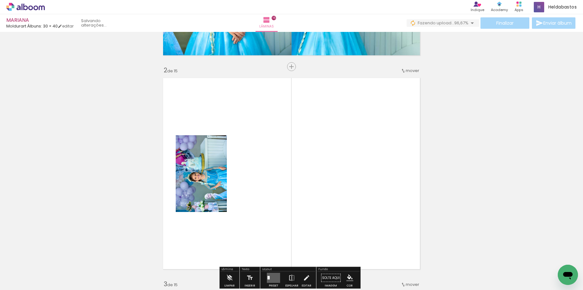
scroll to position [0, 531]
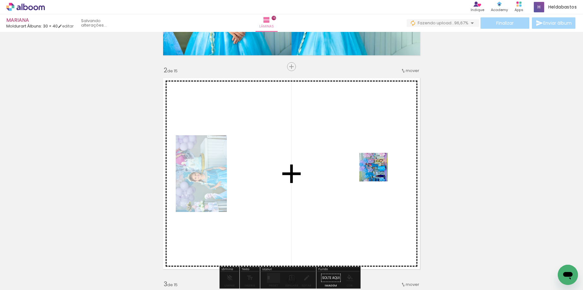
drag, startPoint x: 525, startPoint y: 272, endPoint x: 378, endPoint y: 172, distance: 177.9
click at [378, 172] on quentale-workspace at bounding box center [291, 145] width 583 height 290
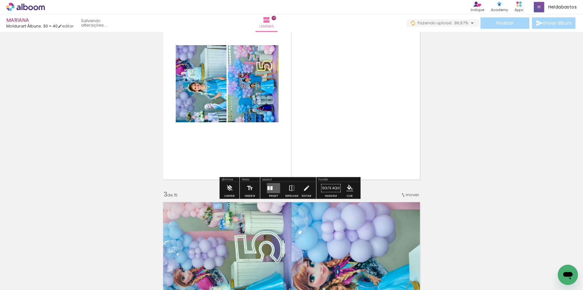
scroll to position [284, 0]
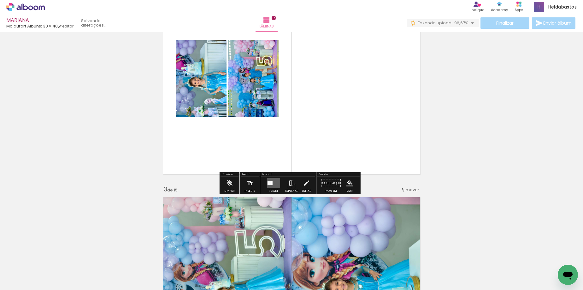
click at [268, 181] on div at bounding box center [268, 183] width 2 height 4
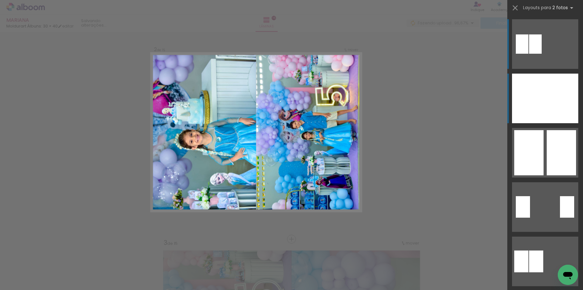
click at [550, 106] on div at bounding box center [561, 98] width 33 height 50
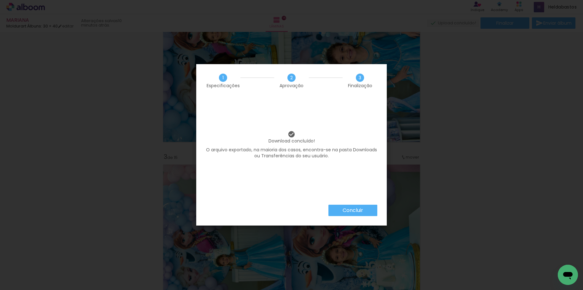
scroll to position [0, 184]
click at [364, 207] on paper-button "Concluir" at bounding box center [352, 209] width 49 height 11
